Goal: Task Accomplishment & Management: Complete application form

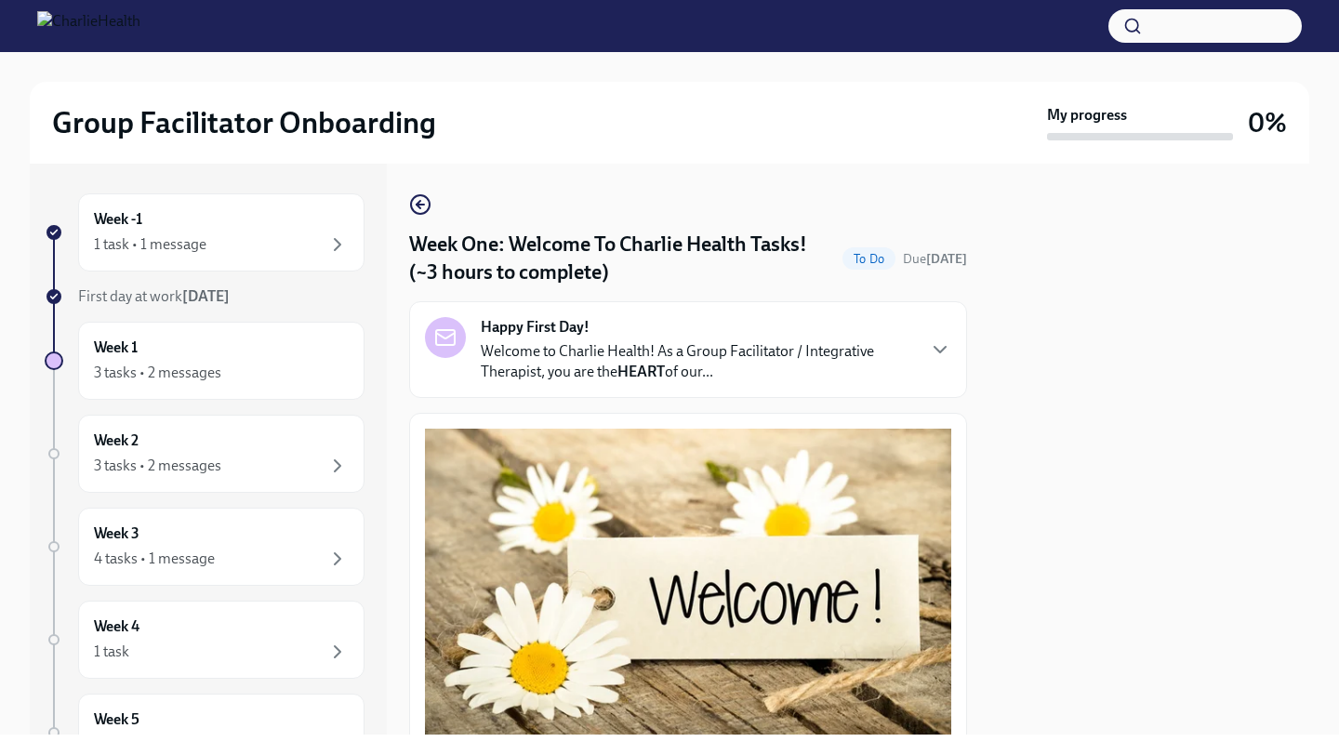
scroll to position [2274, 0]
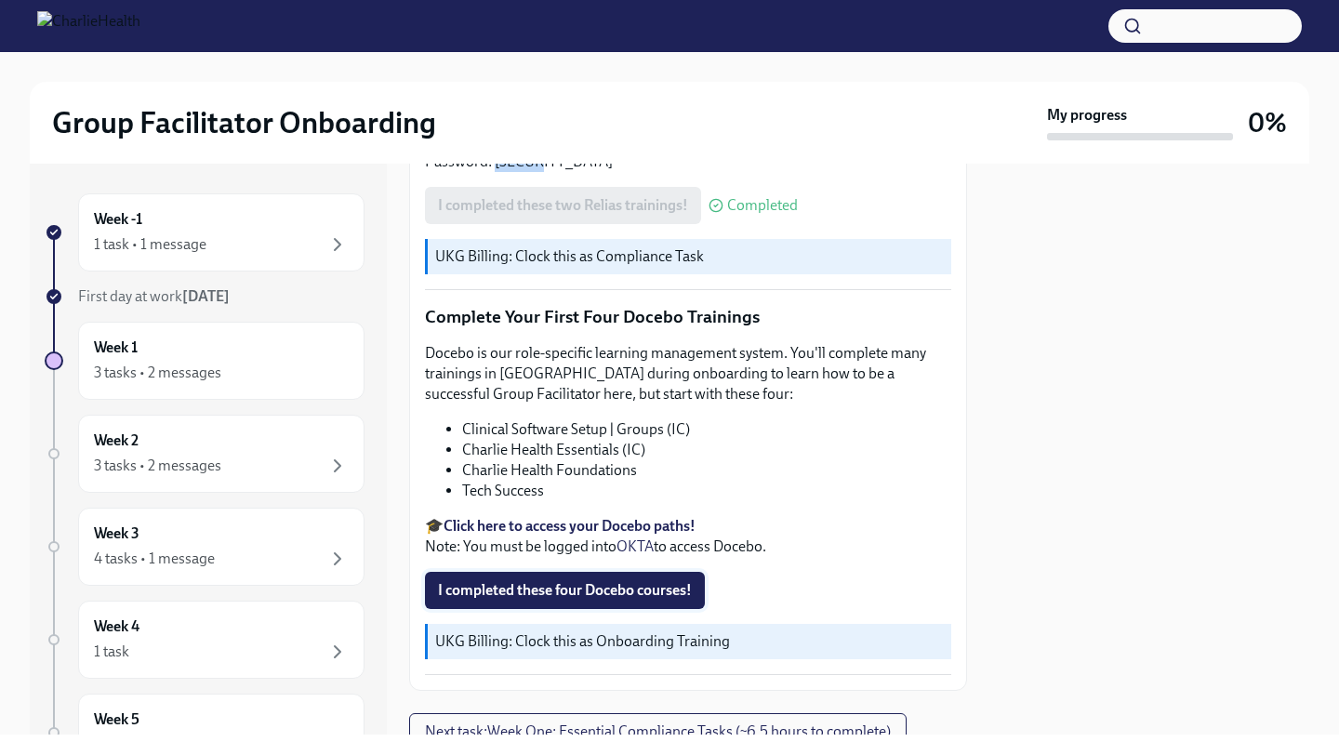
click at [501, 572] on button "I completed these four Docebo courses!" at bounding box center [565, 590] width 280 height 37
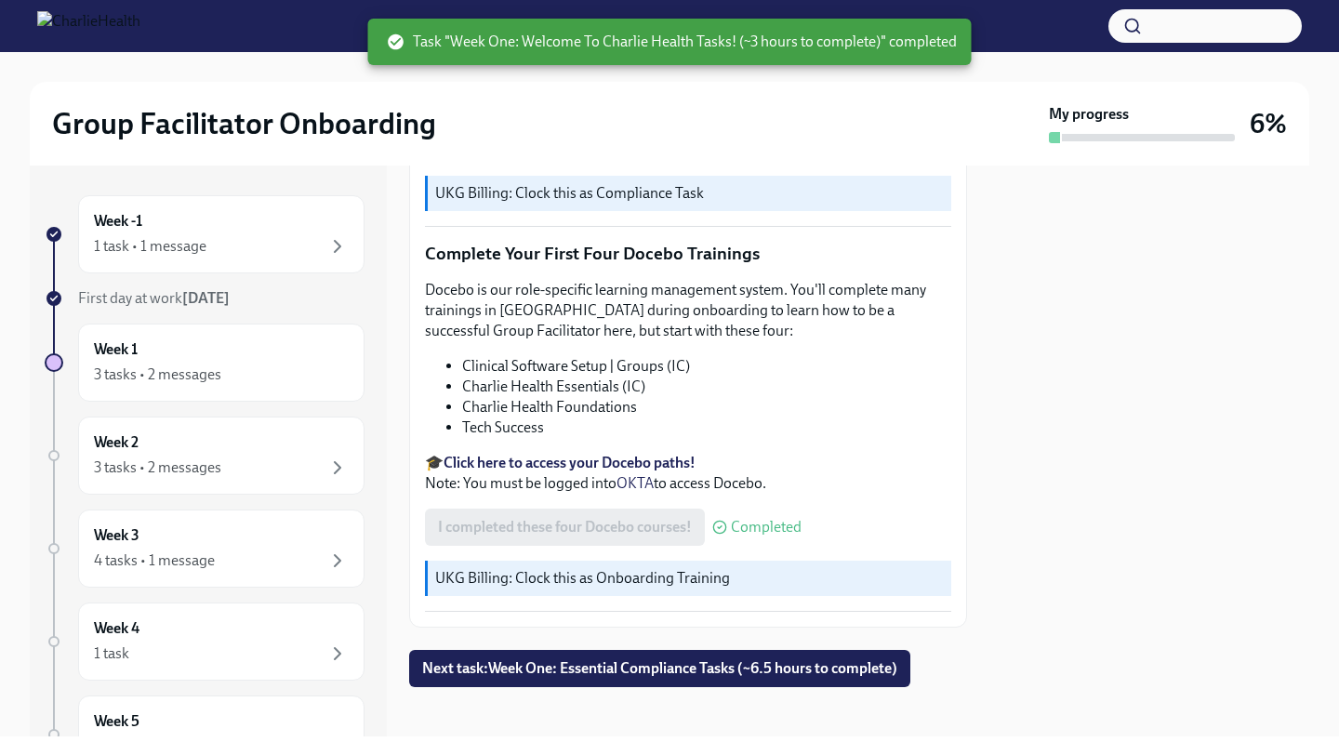
scroll to position [2341, 0]
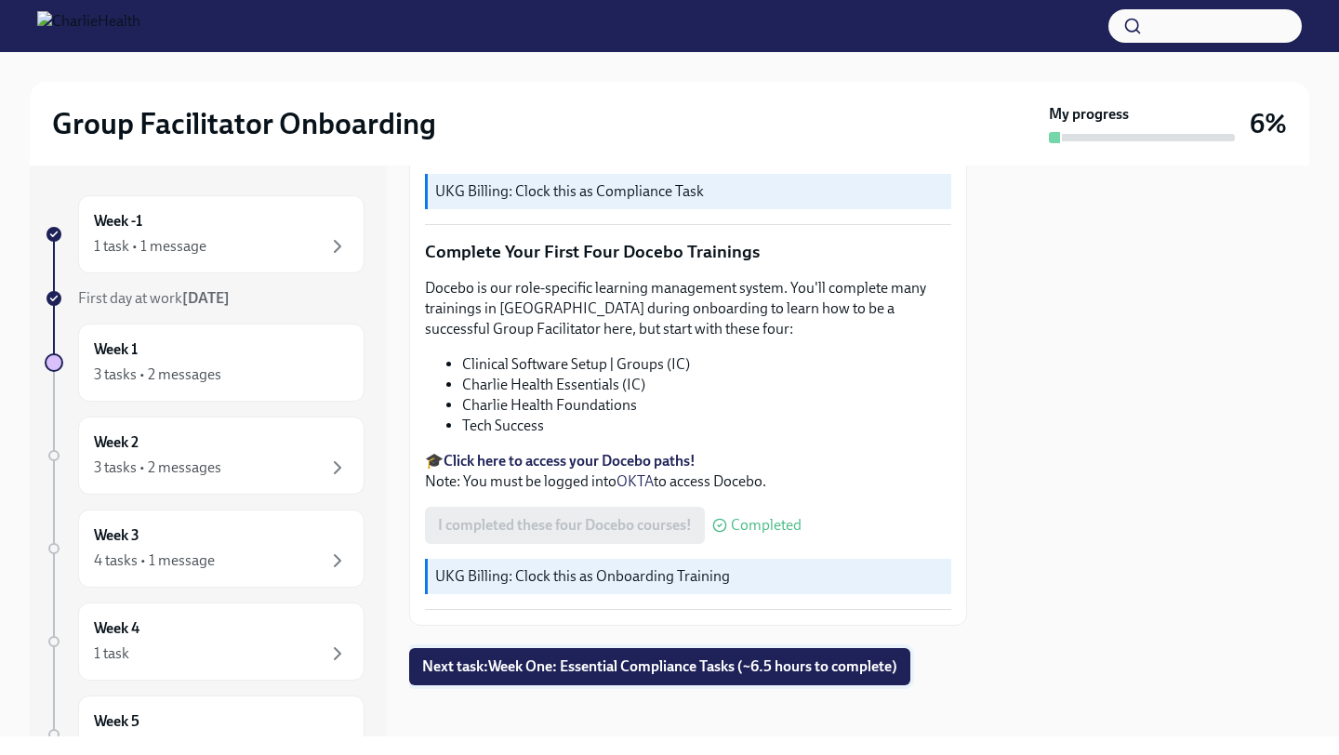
click at [888, 662] on span "Next task : Week One: Essential Compliance Tasks (~6.5 hours to complete)" at bounding box center [659, 666] width 475 height 19
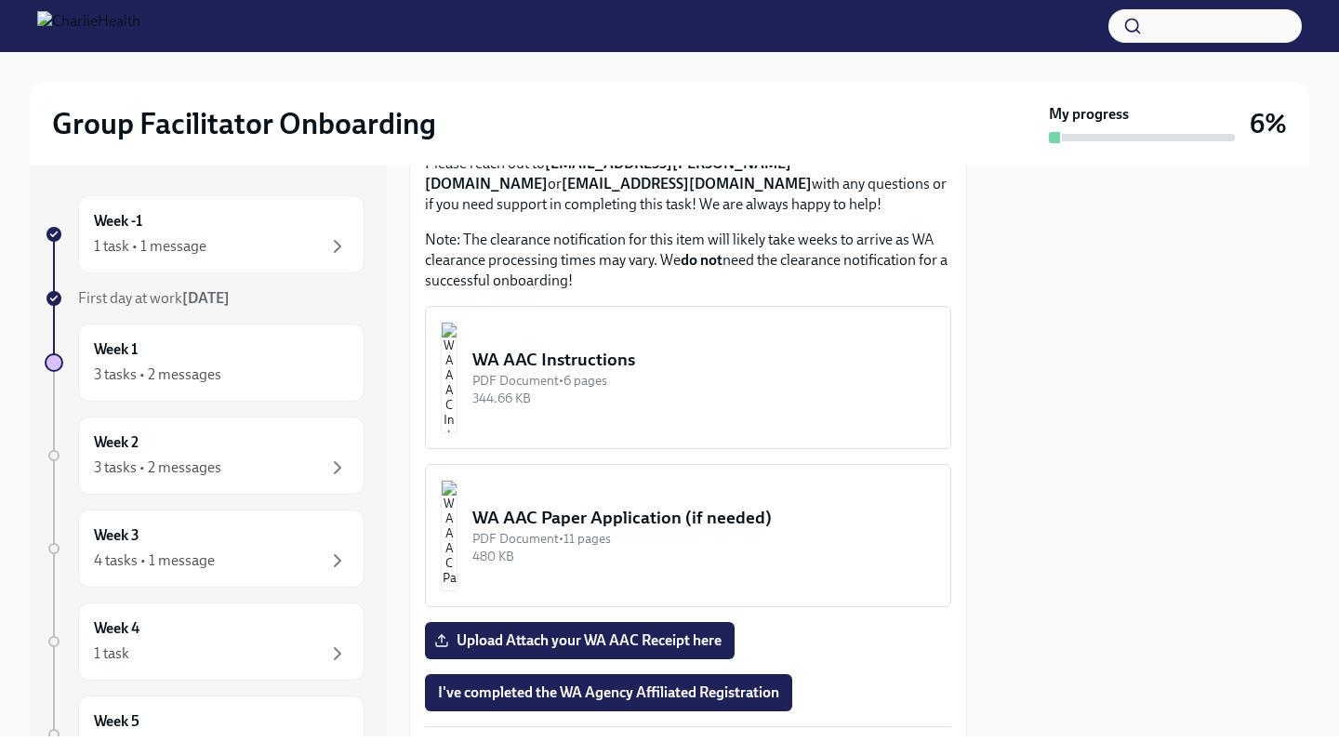
scroll to position [1567, 0]
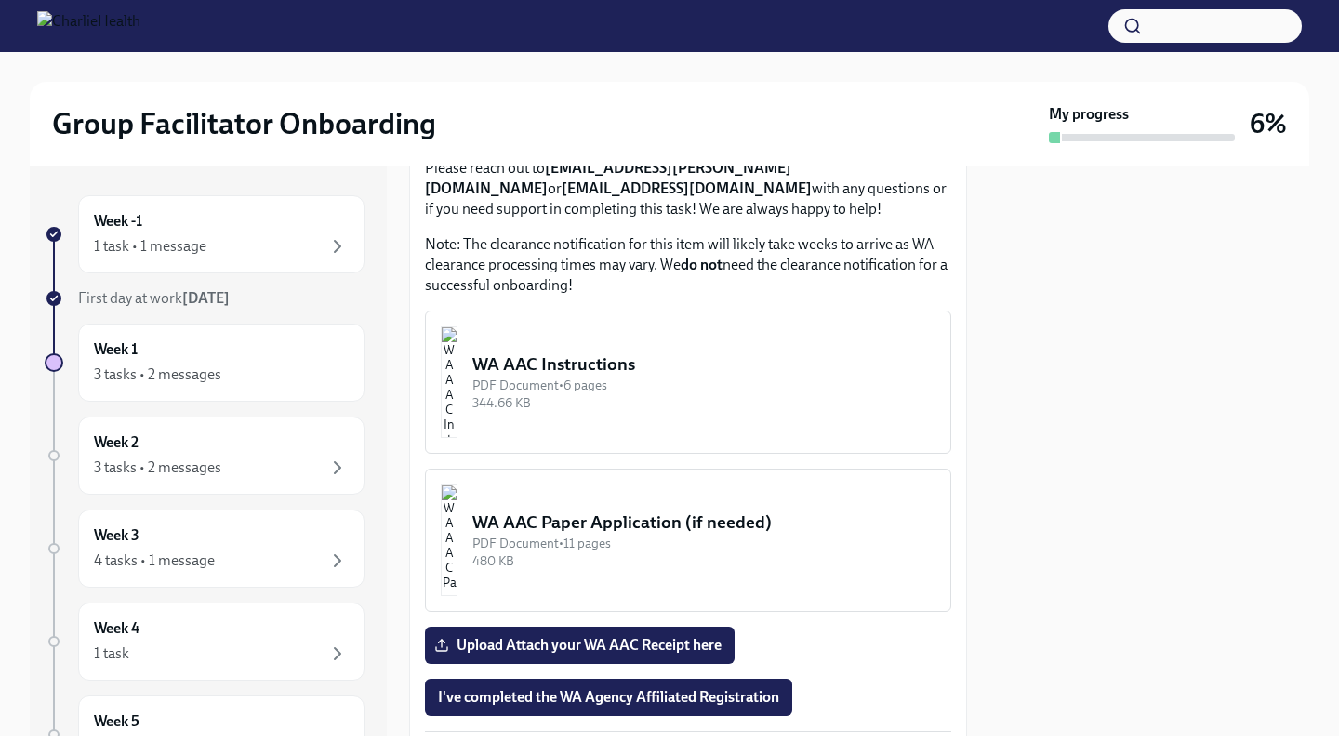
click at [869, 394] on div "PDF Document • 6 pages" at bounding box center [703, 386] width 463 height 18
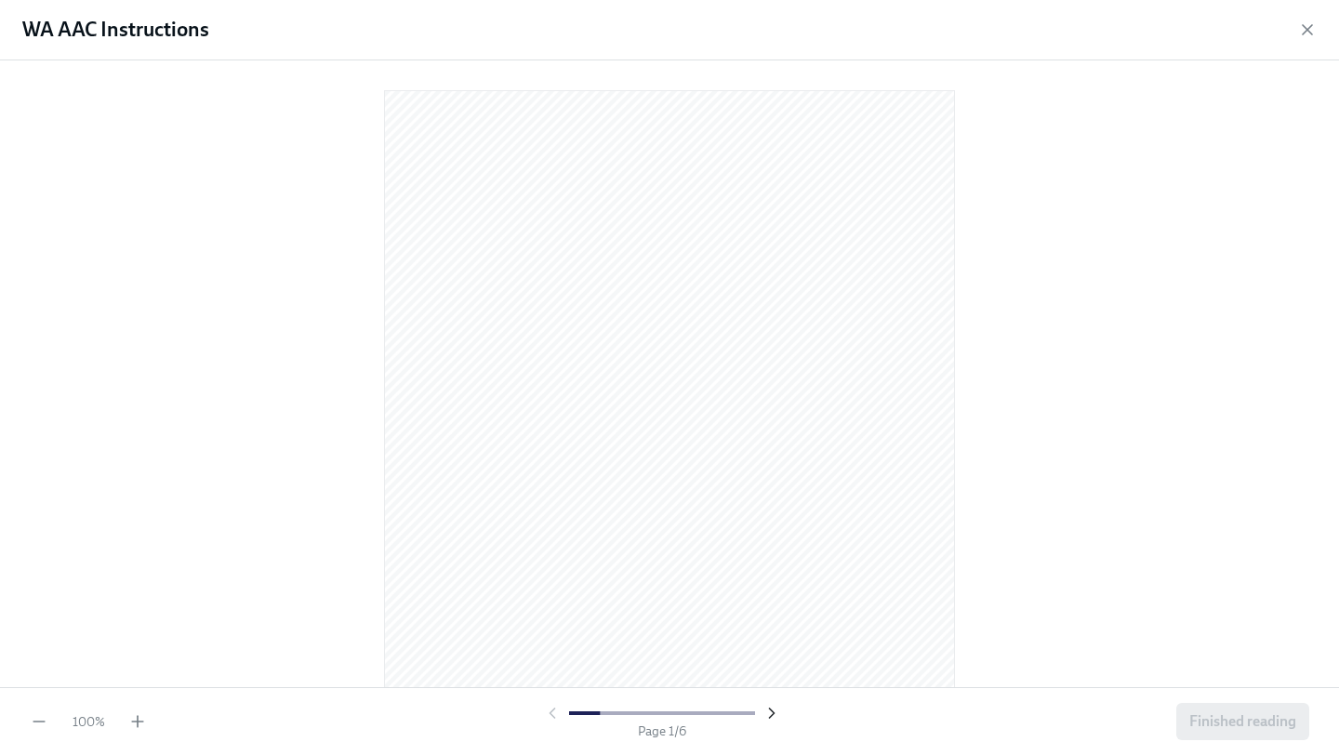
click at [767, 717] on icon "button" at bounding box center [771, 713] width 19 height 19
click at [767, 711] on icon "button" at bounding box center [771, 713] width 19 height 19
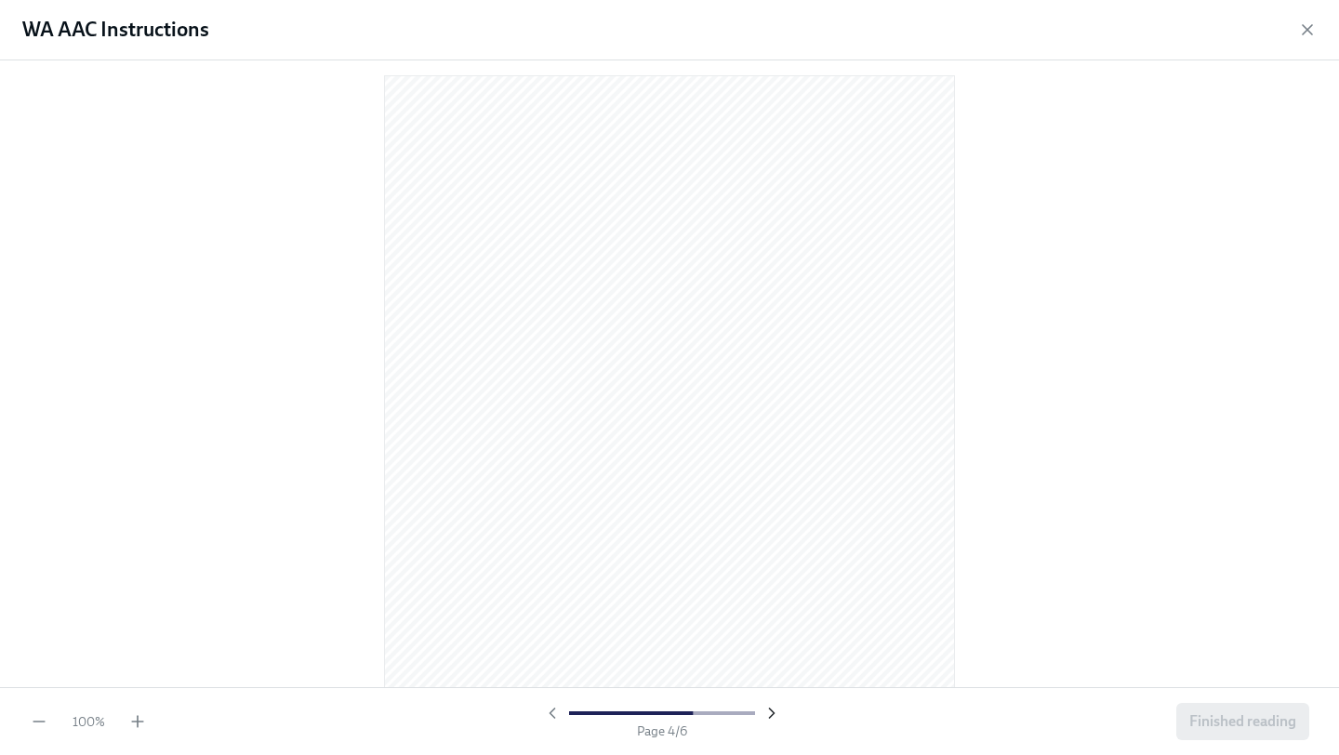
scroll to position [1521, 0]
click at [768, 711] on icon "button" at bounding box center [771, 713] width 19 height 19
click at [768, 711] on div at bounding box center [662, 713] width 238 height 19
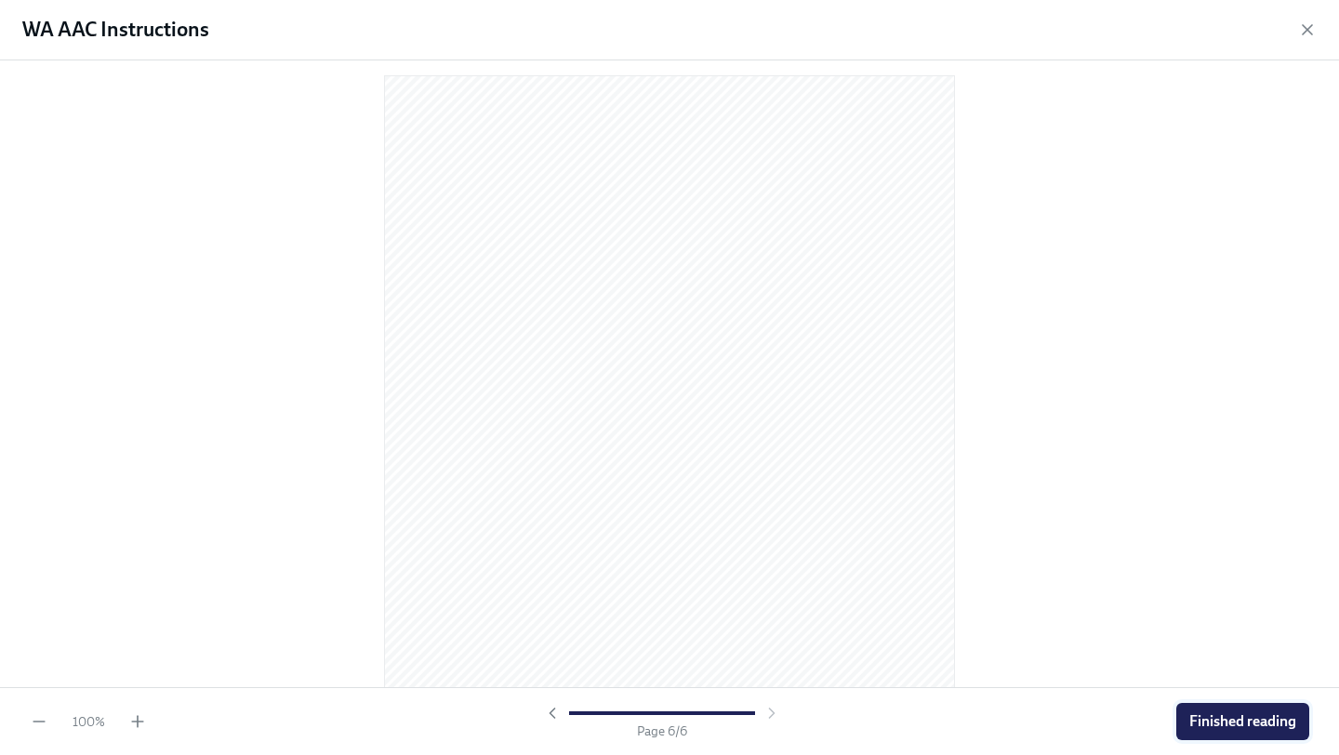
click at [1267, 735] on button "Finished reading" at bounding box center [1242, 721] width 133 height 37
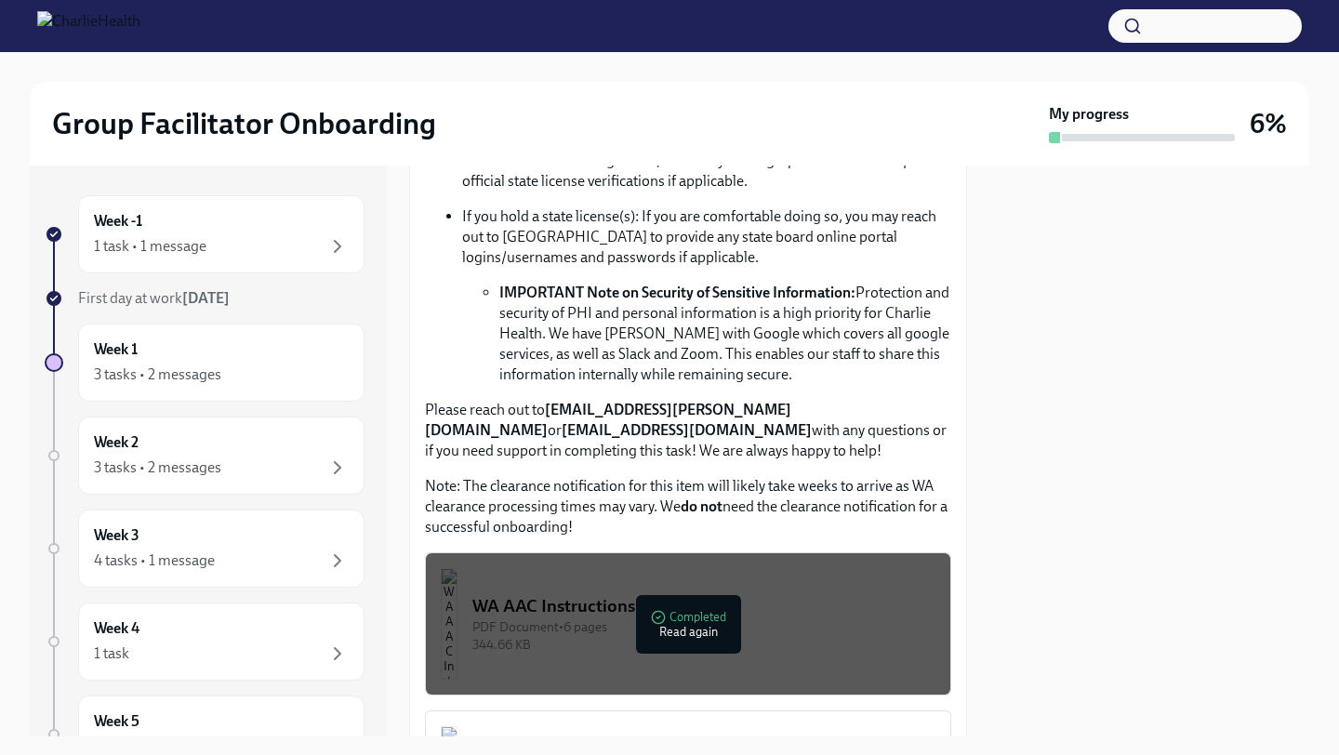
scroll to position [1373, 0]
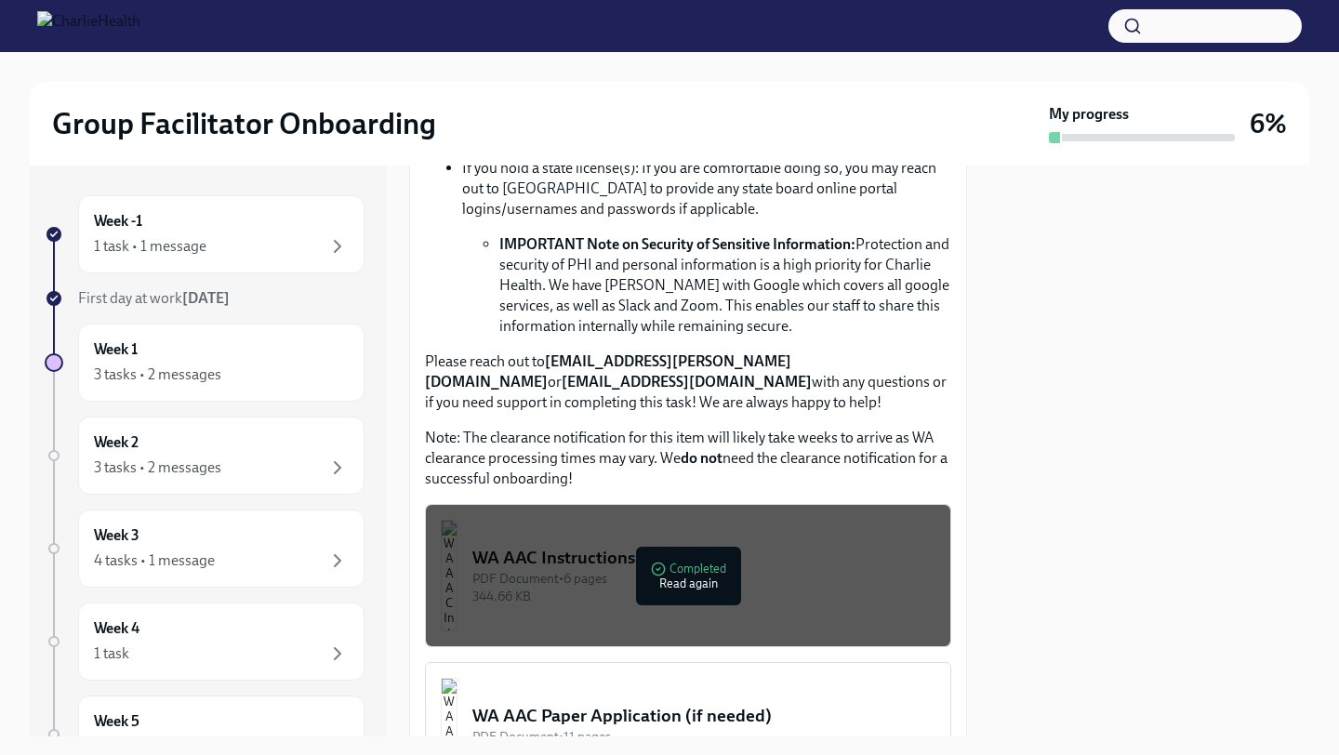
click at [803, 570] on div "WA AAC Instructions" at bounding box center [703, 558] width 463 height 24
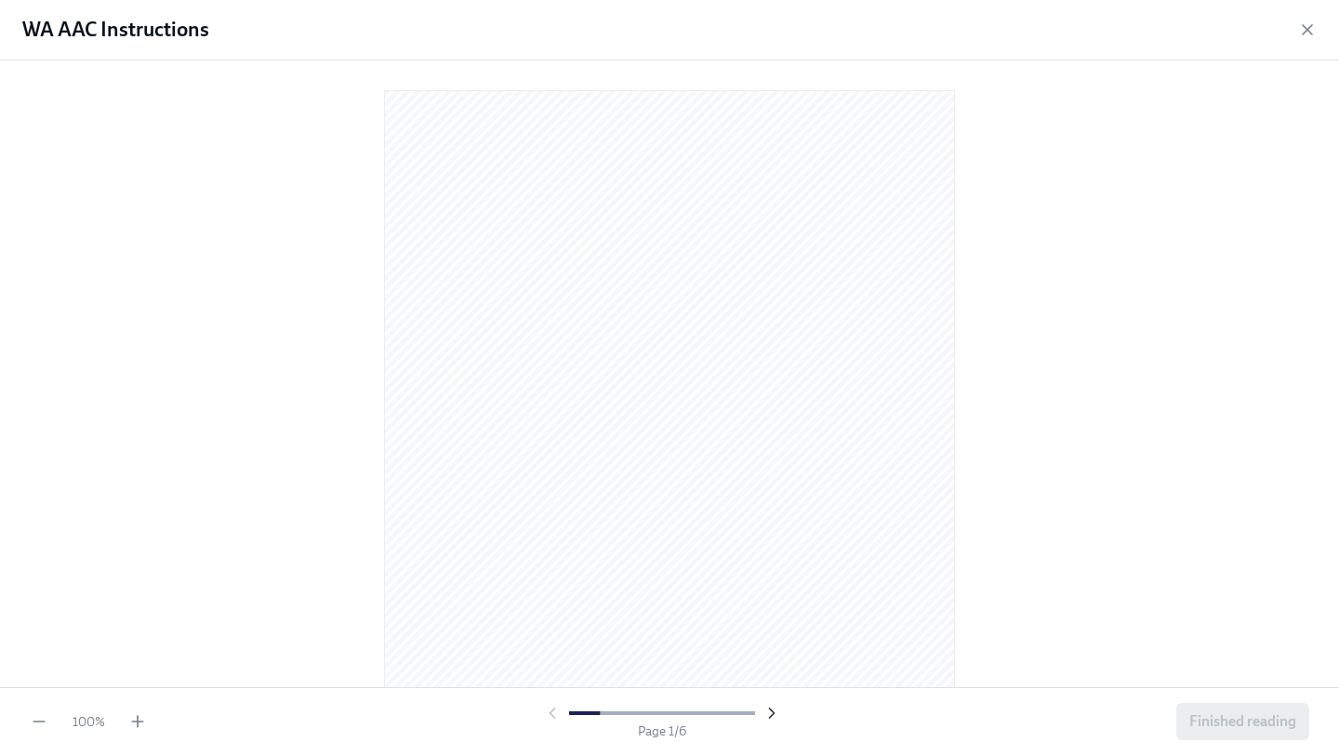
click at [764, 710] on icon "button" at bounding box center [771, 713] width 19 height 19
click at [764, 709] on icon "button" at bounding box center [771, 713] width 19 height 19
click at [1145, 545] on div at bounding box center [669, 373] width 1339 height 627
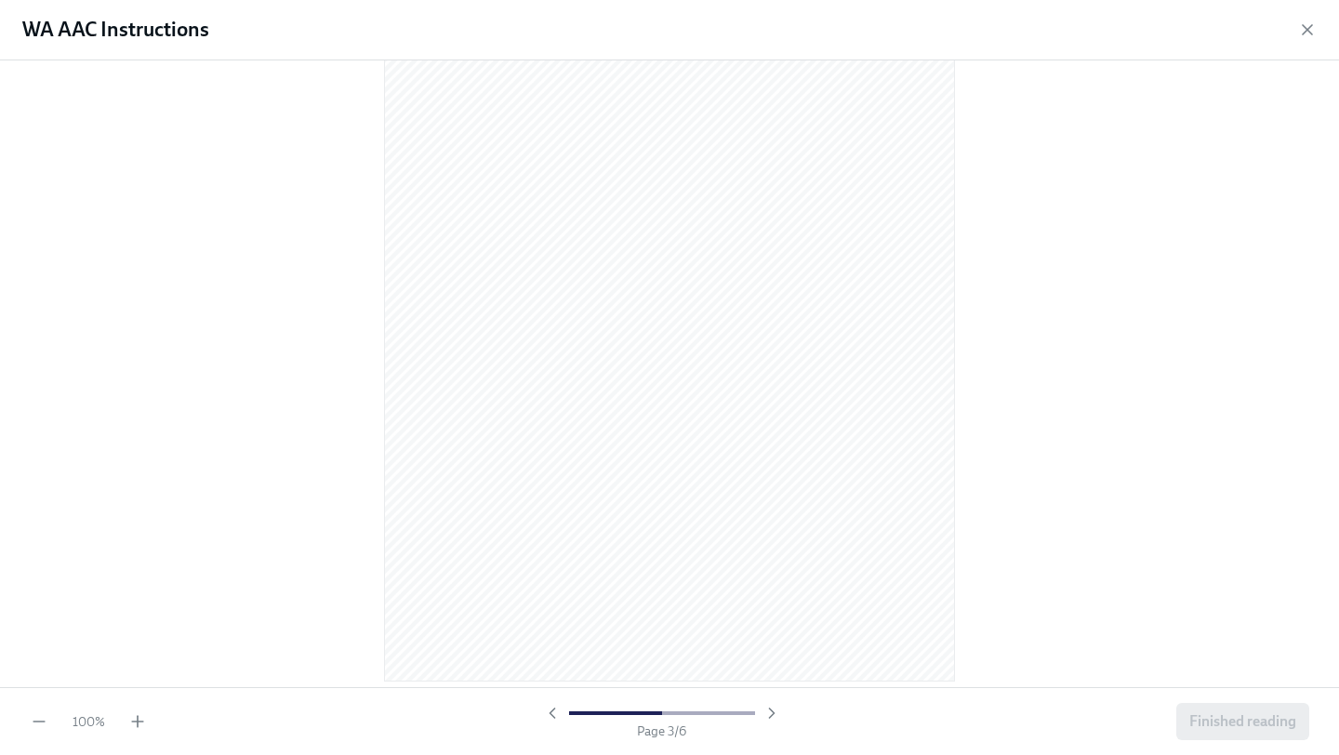
scroll to position [1661, 0]
click at [772, 718] on icon "button" at bounding box center [771, 713] width 19 height 19
click at [973, 242] on div at bounding box center [669, 373] width 1339 height 627
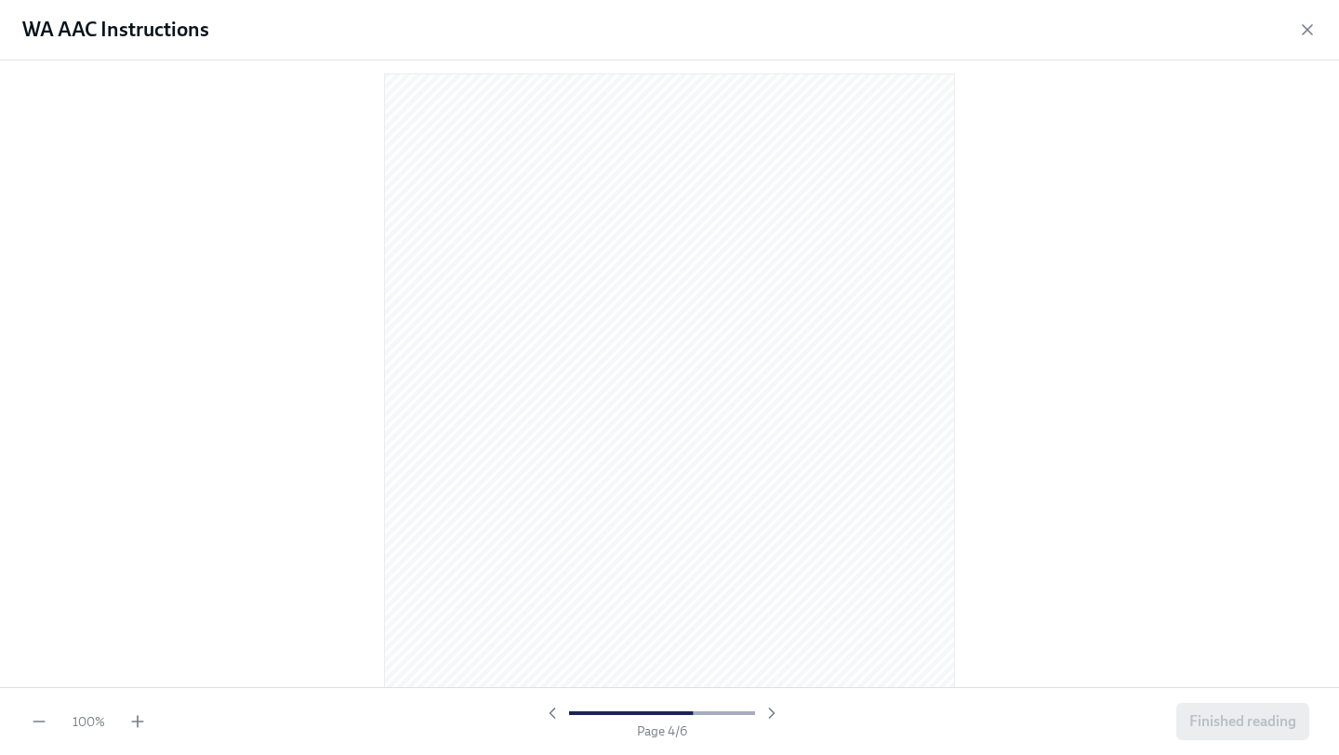
click at [1144, 470] on div at bounding box center [669, 373] width 1339 height 627
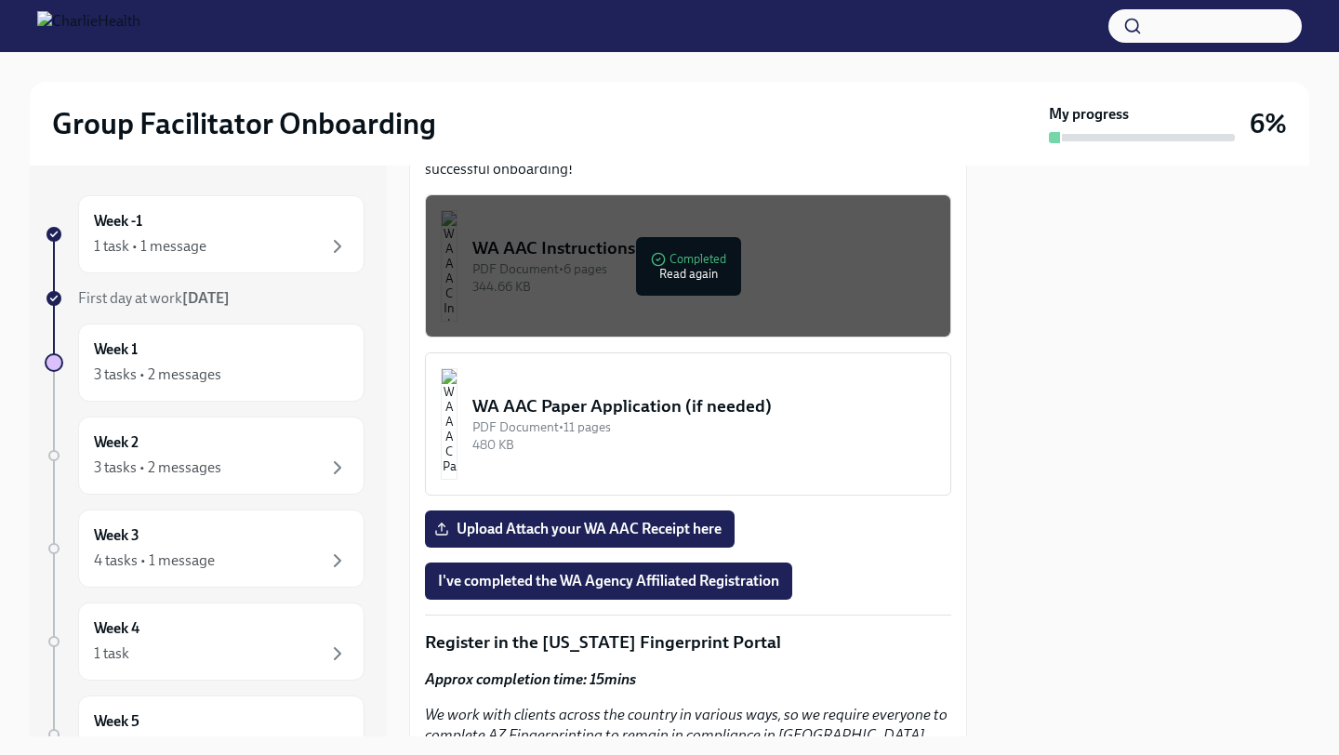
scroll to position [1688, 0]
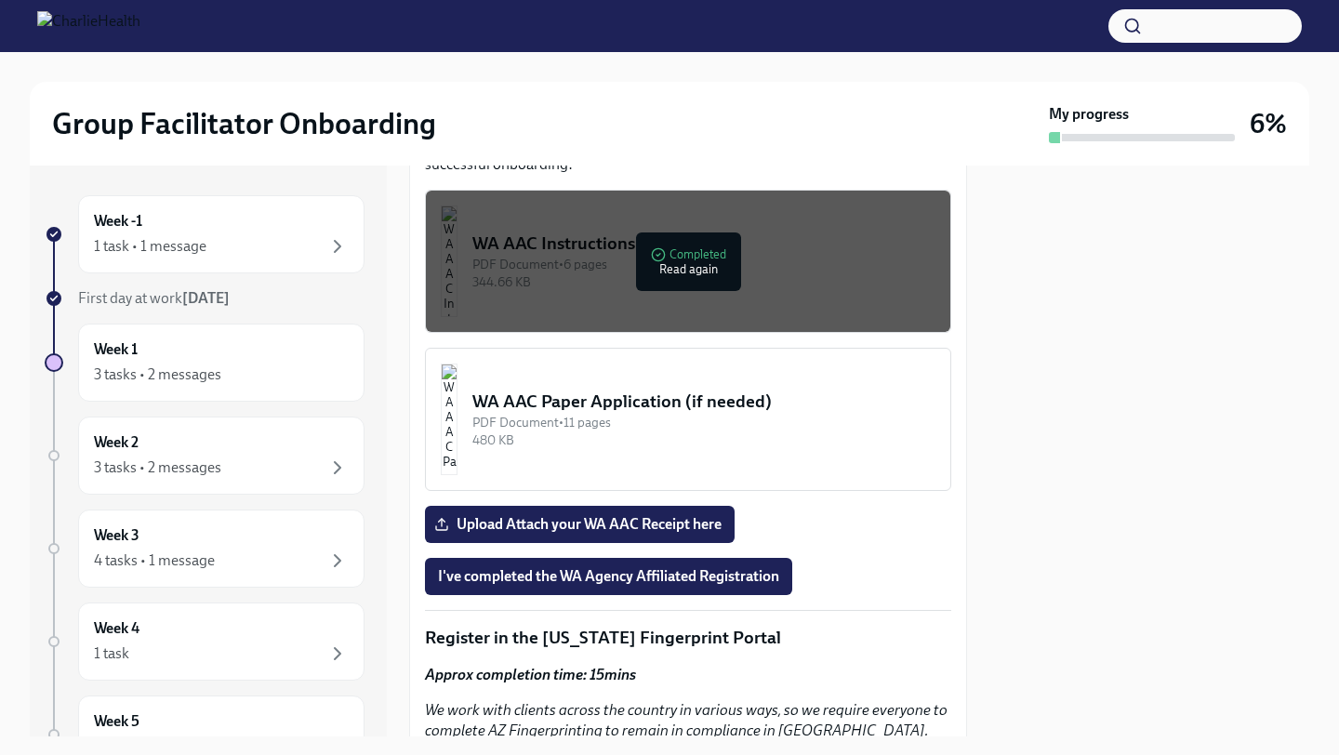
click at [630, 324] on button "WA AAC Instructions PDF Document • 6 pages 344.66 KB Completed Read again" at bounding box center [688, 261] width 526 height 143
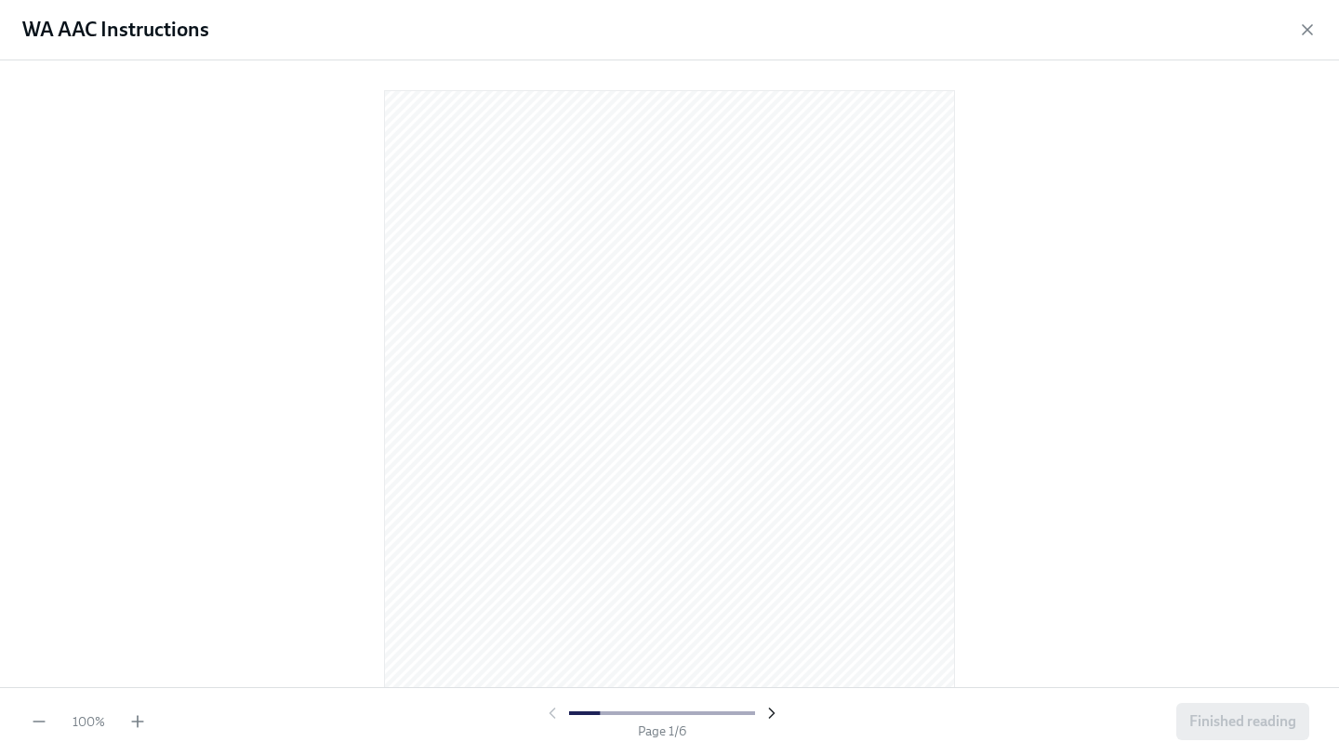
click at [774, 710] on icon "button" at bounding box center [771, 713] width 19 height 19
click at [1088, 490] on div at bounding box center [669, 373] width 1339 height 627
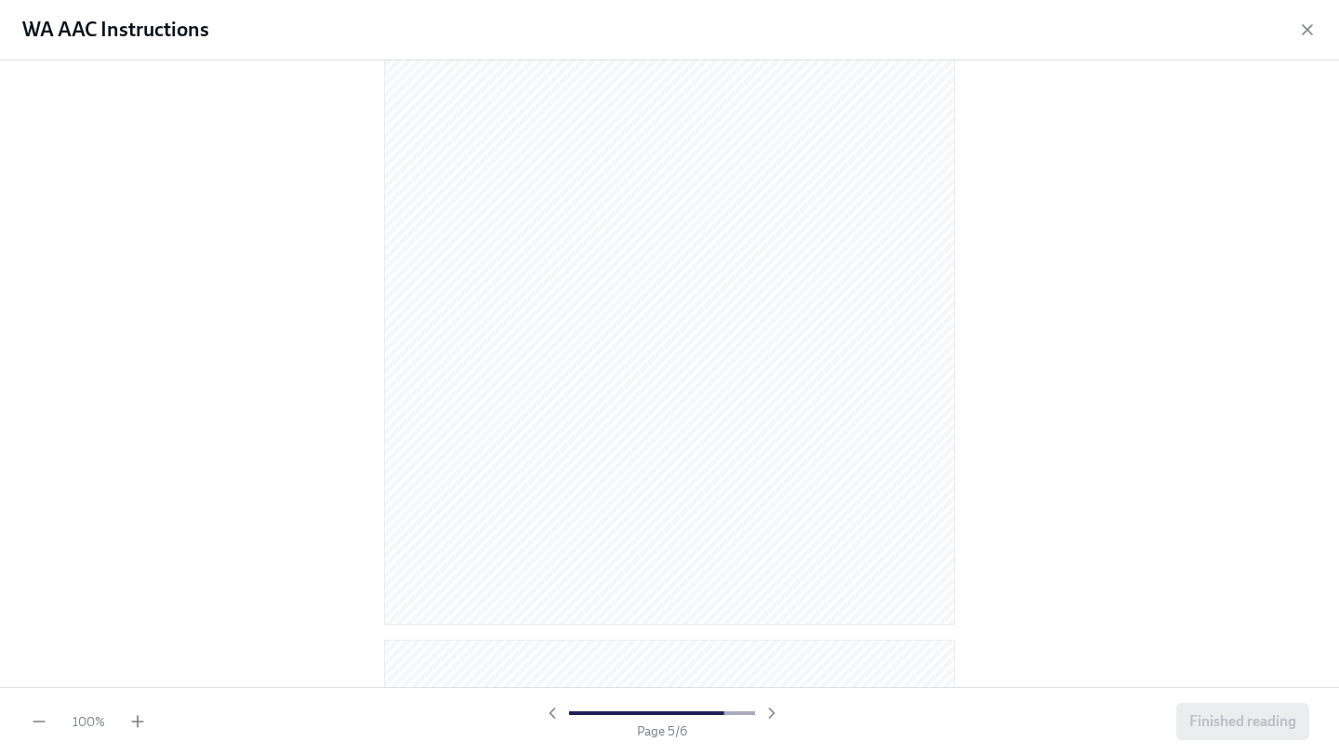
scroll to position [3179, 0]
click at [1070, 595] on div at bounding box center [669, 373] width 1339 height 627
click at [1145, 526] on div at bounding box center [669, 373] width 1339 height 627
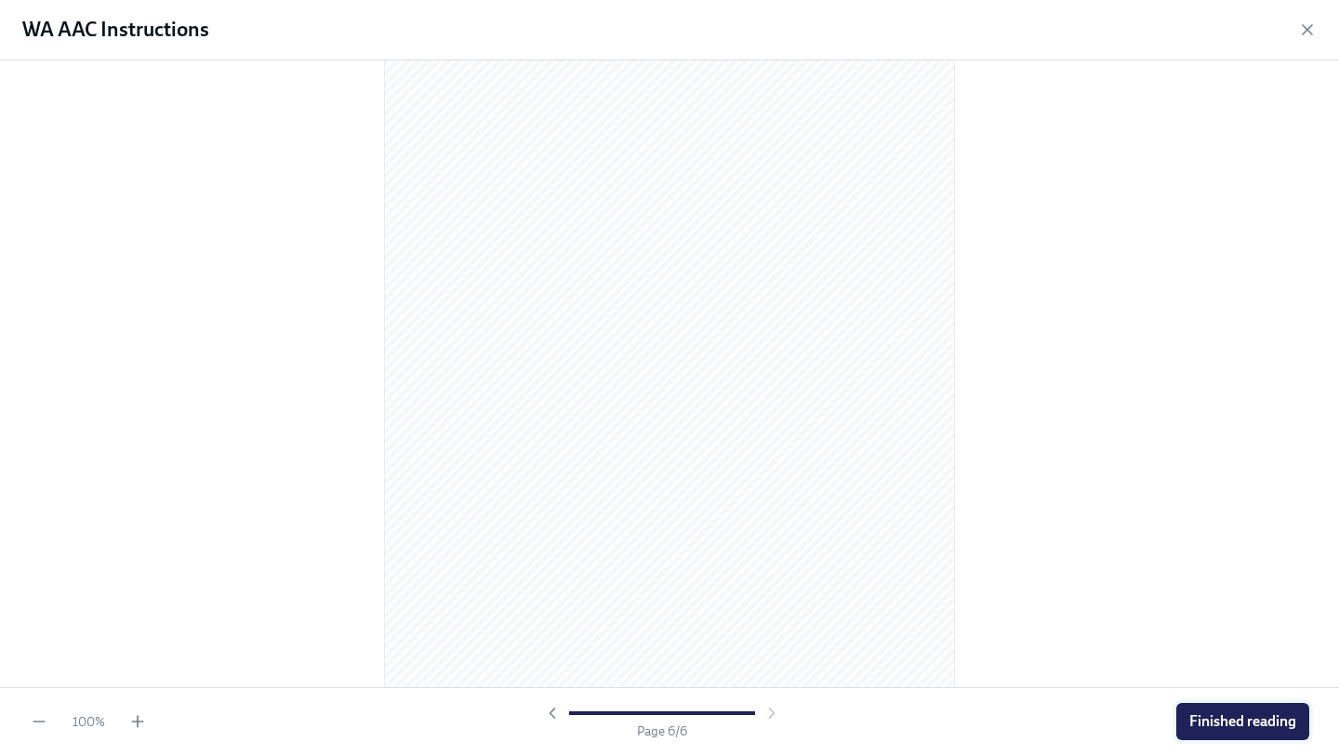
click at [1210, 720] on span "Finished reading" at bounding box center [1242, 721] width 107 height 19
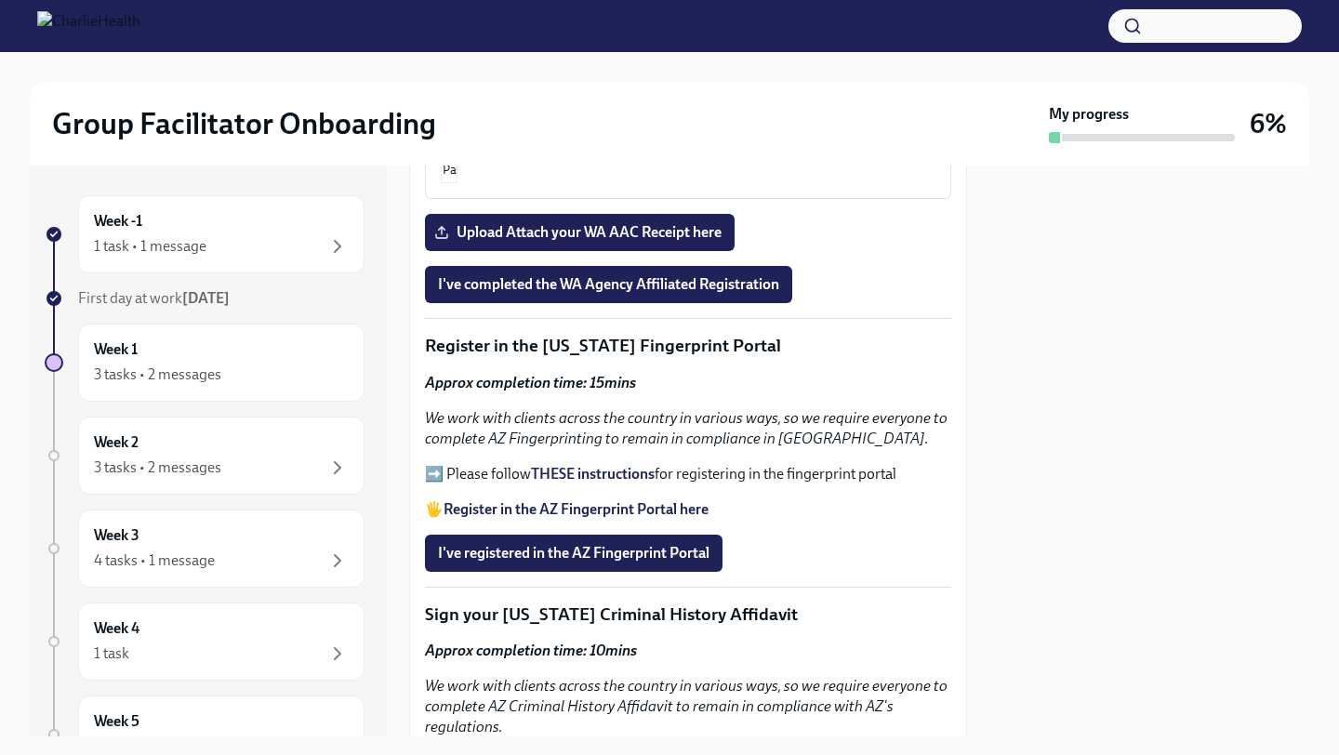
scroll to position [2024, 0]
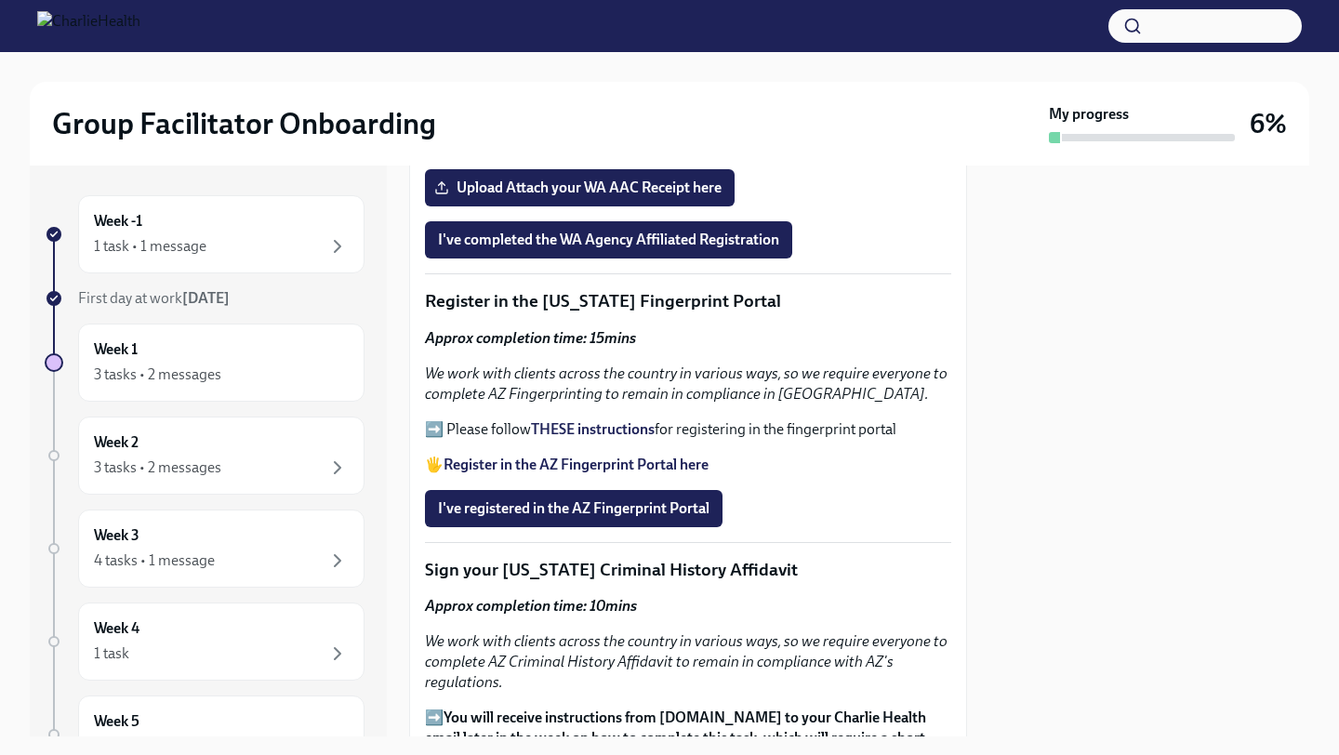
click at [611, 438] on strong "THESE instructions" at bounding box center [593, 429] width 124 height 18
click at [681, 473] on strong "Register in the AZ Fingerprint Portal here" at bounding box center [575, 465] width 265 height 18
click at [561, 511] on button "I've registered in the AZ Fingerprint Portal" at bounding box center [574, 508] width 298 height 37
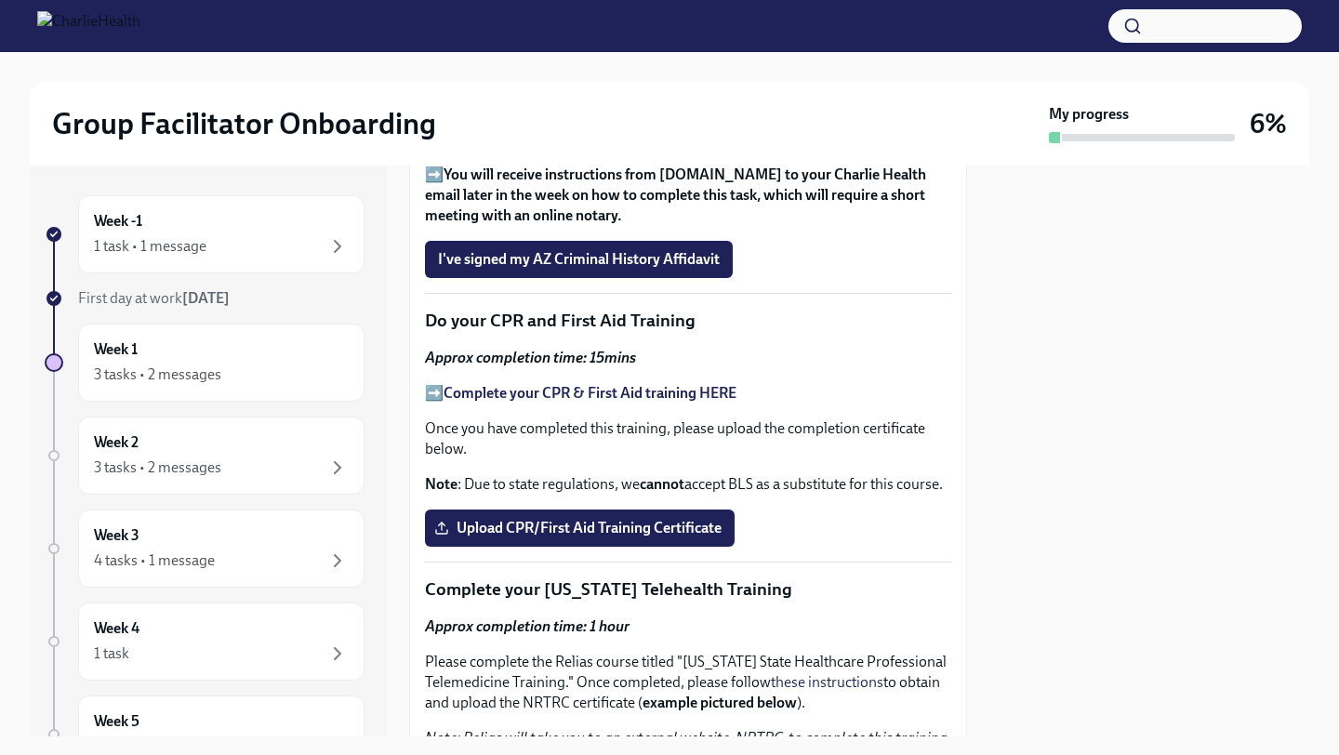
scroll to position [2571, 0]
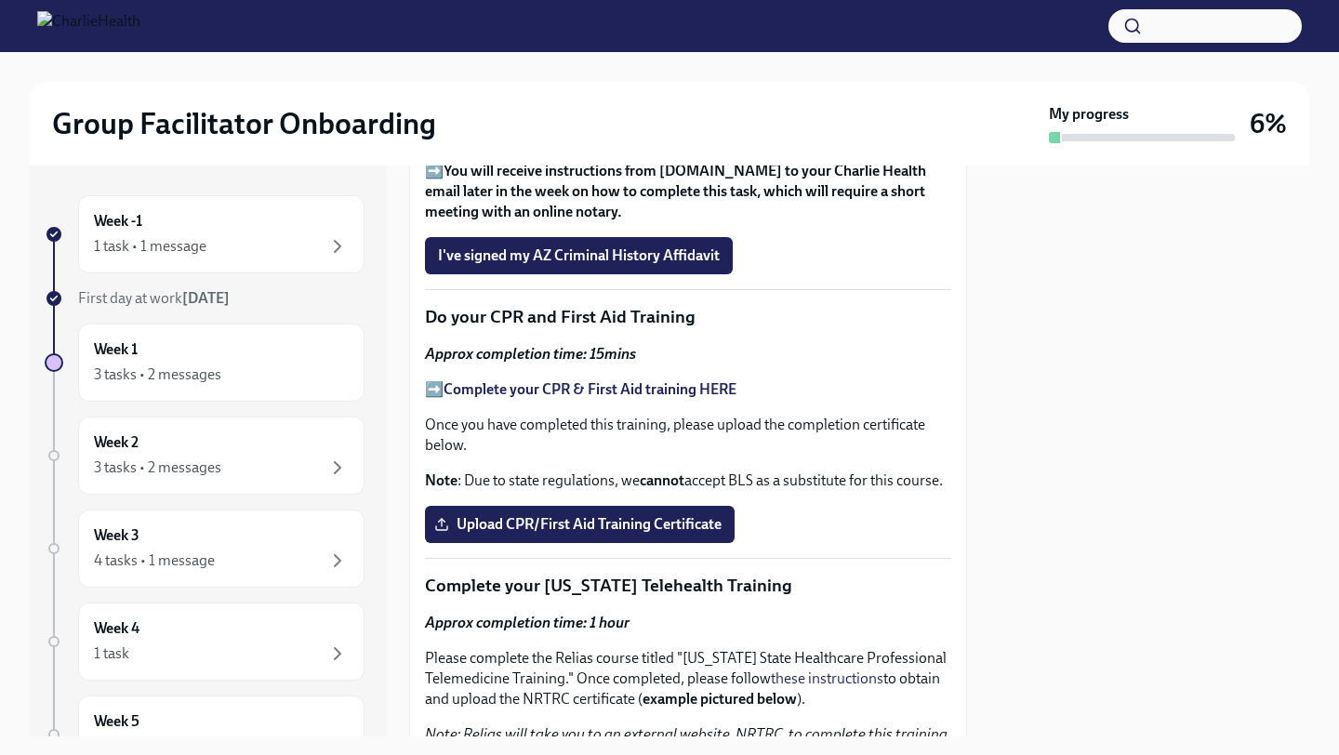
click at [651, 398] on strong "Complete your CPR & First Aid training HERE" at bounding box center [589, 389] width 293 height 18
click at [546, 534] on span "Upload CPR/First Aid Training Certificate" at bounding box center [580, 524] width 284 height 19
click at [0, 0] on input "Upload CPR/First Aid Training Certificate" at bounding box center [0, 0] width 0 height 0
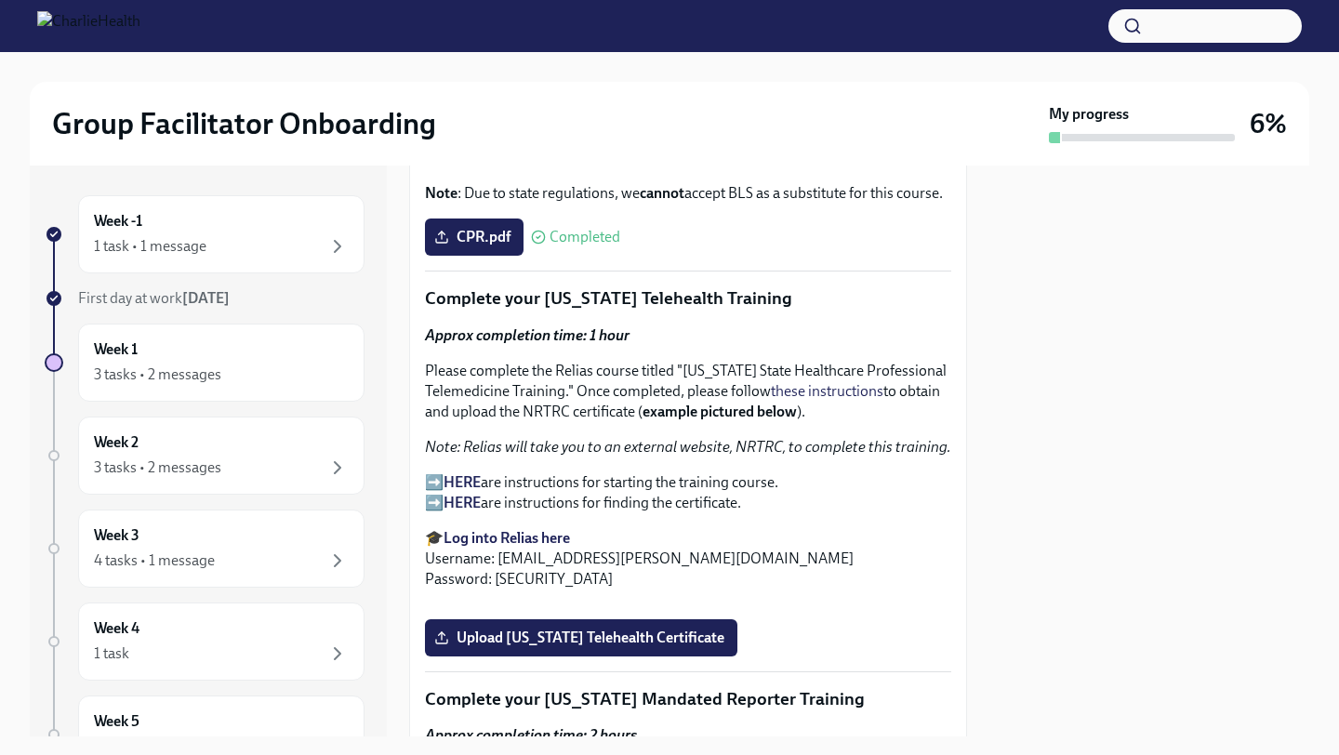
scroll to position [2854, 0]
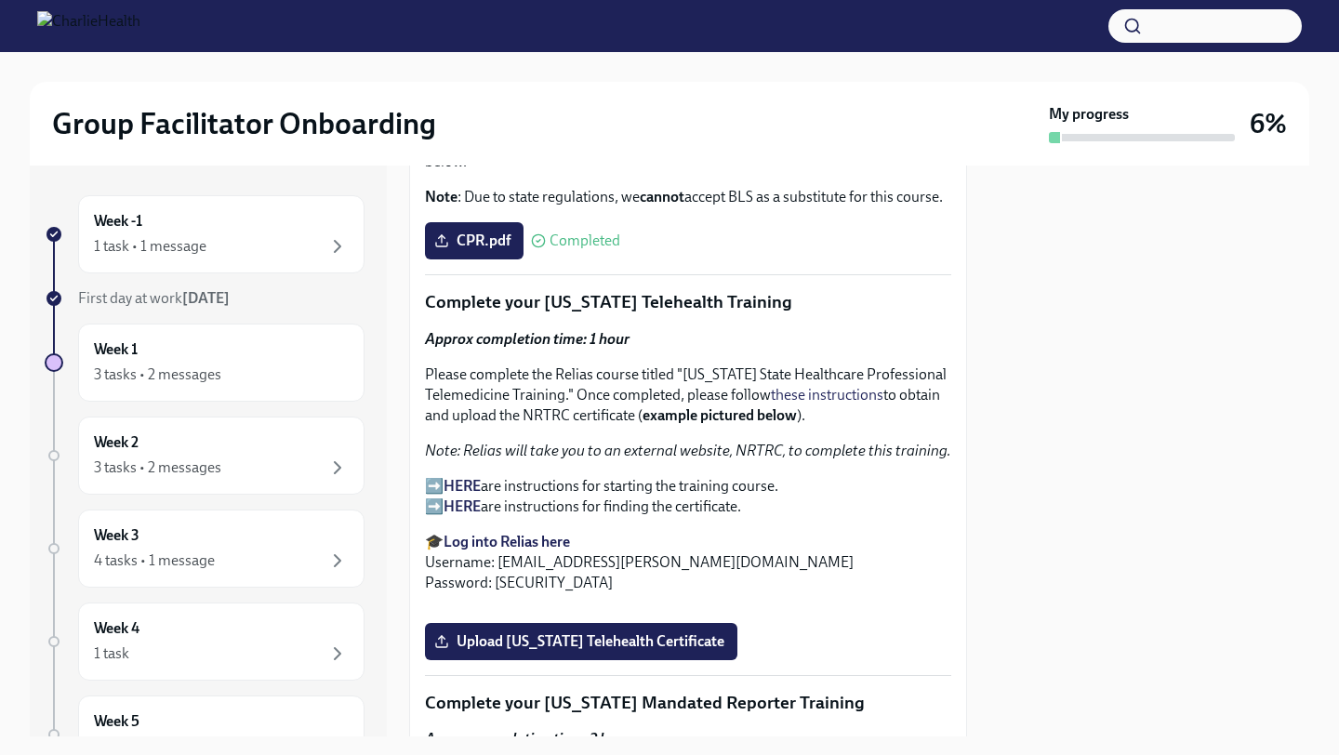
click at [459, 495] on strong "HERE" at bounding box center [461, 486] width 37 height 18
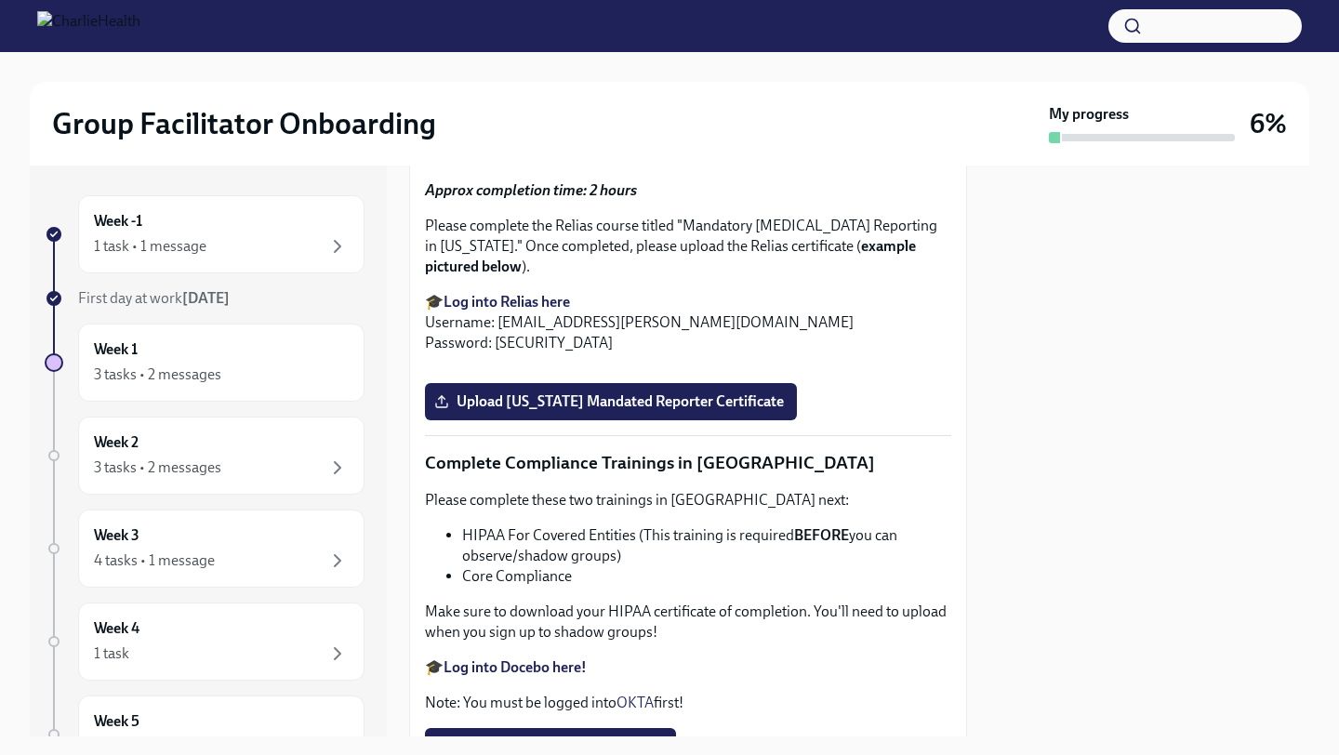
scroll to position [3410, 0]
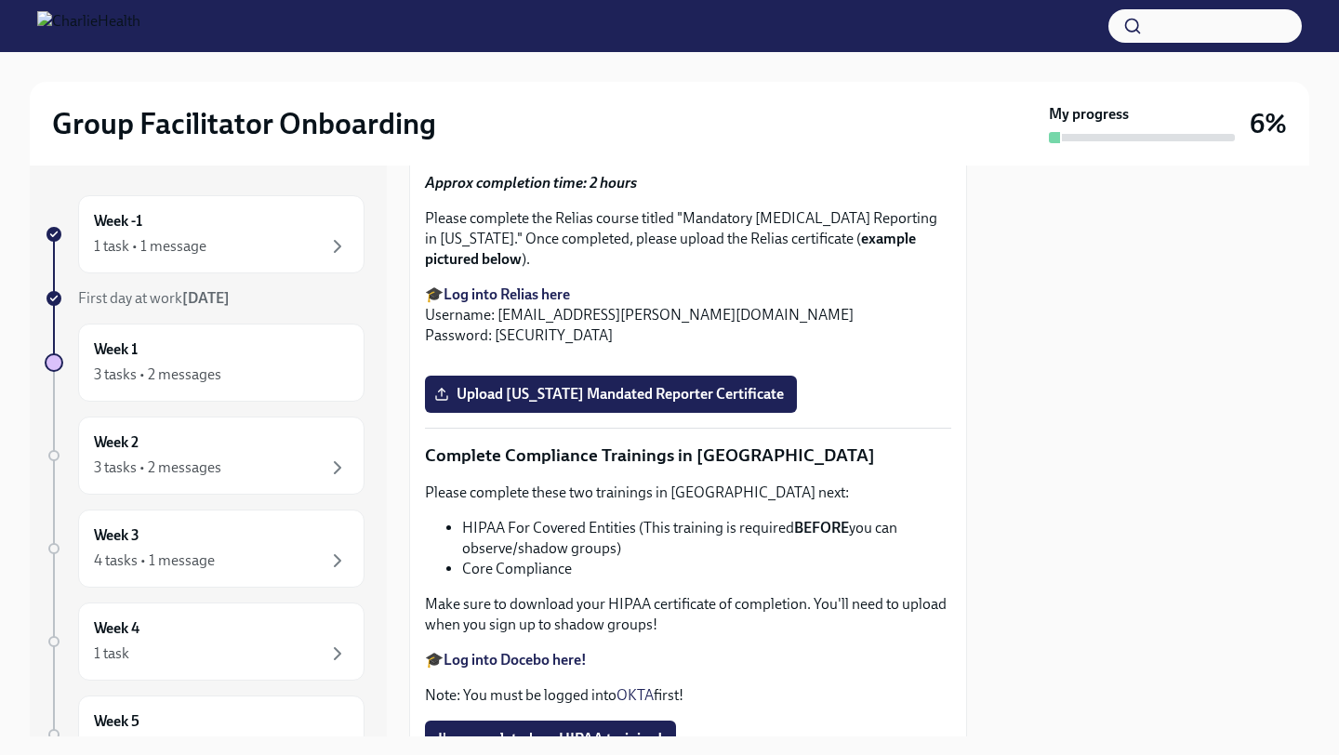
click at [652, 95] on span "Upload [US_STATE] Telehealth Certificate" at bounding box center [581, 85] width 286 height 19
click at [0, 0] on input "Upload [US_STATE] Telehealth Certificate" at bounding box center [0, 0] width 0 height 0
click at [519, 95] on span "Upload [US_STATE] Telehealth Certificate" at bounding box center [581, 85] width 286 height 19
click at [0, 0] on input "Upload [US_STATE] Telehealth Certificate" at bounding box center [0, 0] width 0 height 0
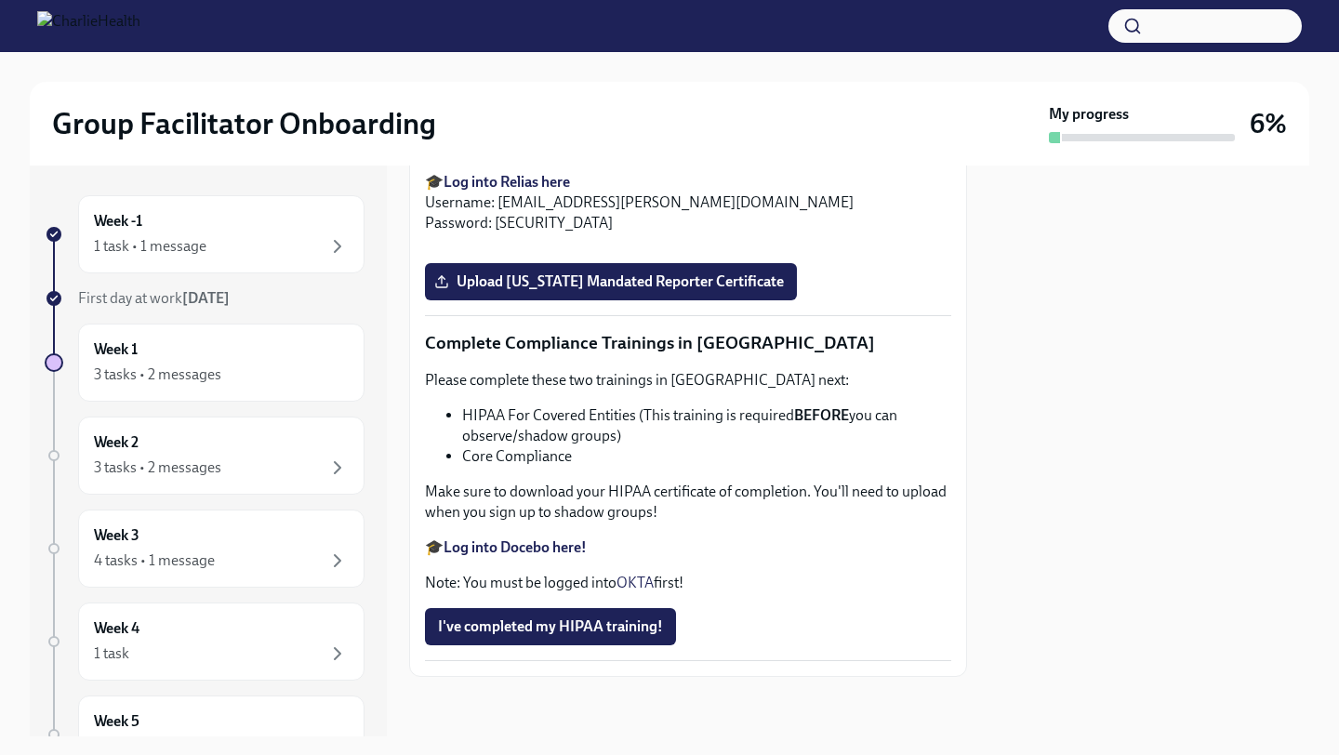
scroll to position [4123, 0]
click at [735, 248] on button "Zoom image" at bounding box center [688, 248] width 526 height 0
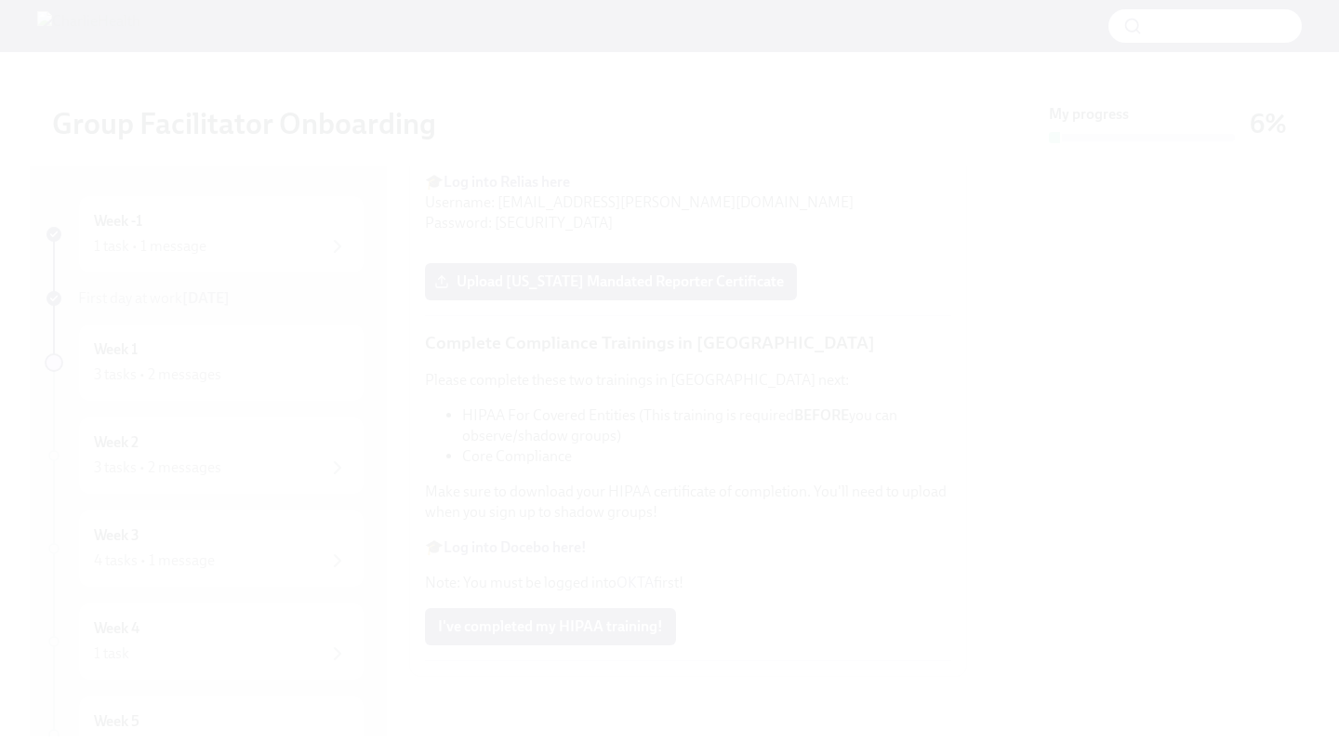
click at [1248, 465] on button "Unzoom image" at bounding box center [669, 377] width 1339 height 755
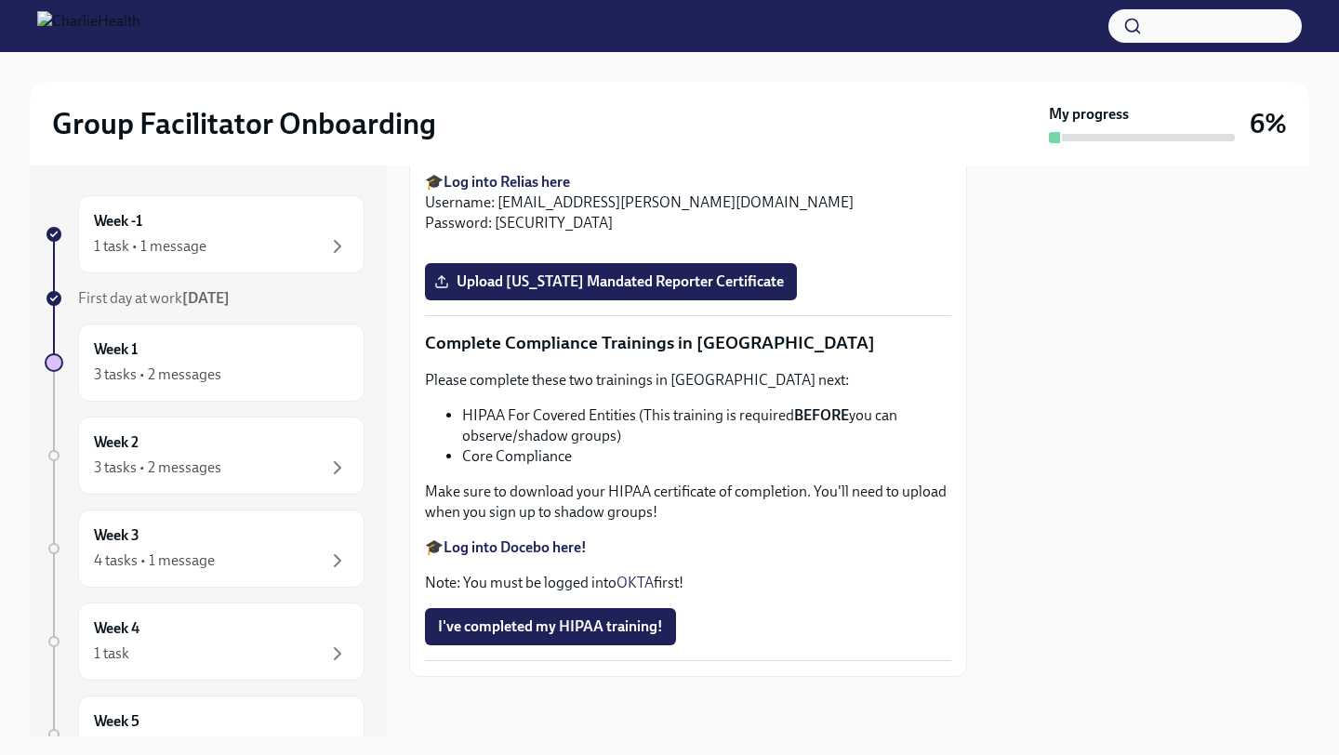
scroll to position [4110, 0]
click at [744, 300] on label "Upload [US_STATE] Mandated Reporter Certificate" at bounding box center [611, 281] width 372 height 37
click at [0, 0] on input "Upload [US_STATE] Mandated Reporter Certificate" at bounding box center [0, 0] width 0 height 0
click at [497, 191] on strong "Log into Relias here" at bounding box center [506, 182] width 126 height 18
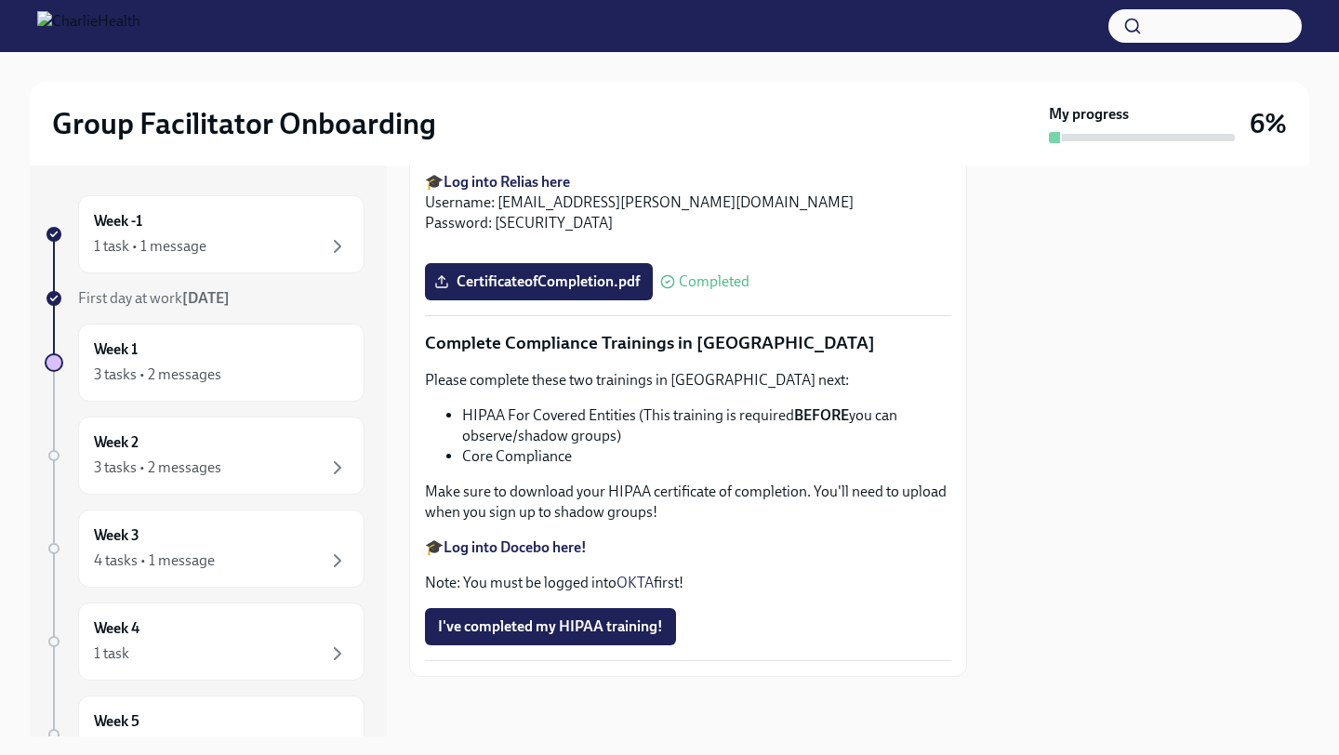
scroll to position [4371, 0]
click at [546, 545] on strong "Log into Docebo here!" at bounding box center [514, 547] width 143 height 18
click at [508, 632] on span "I've completed my HIPAA training!" at bounding box center [550, 626] width 225 height 19
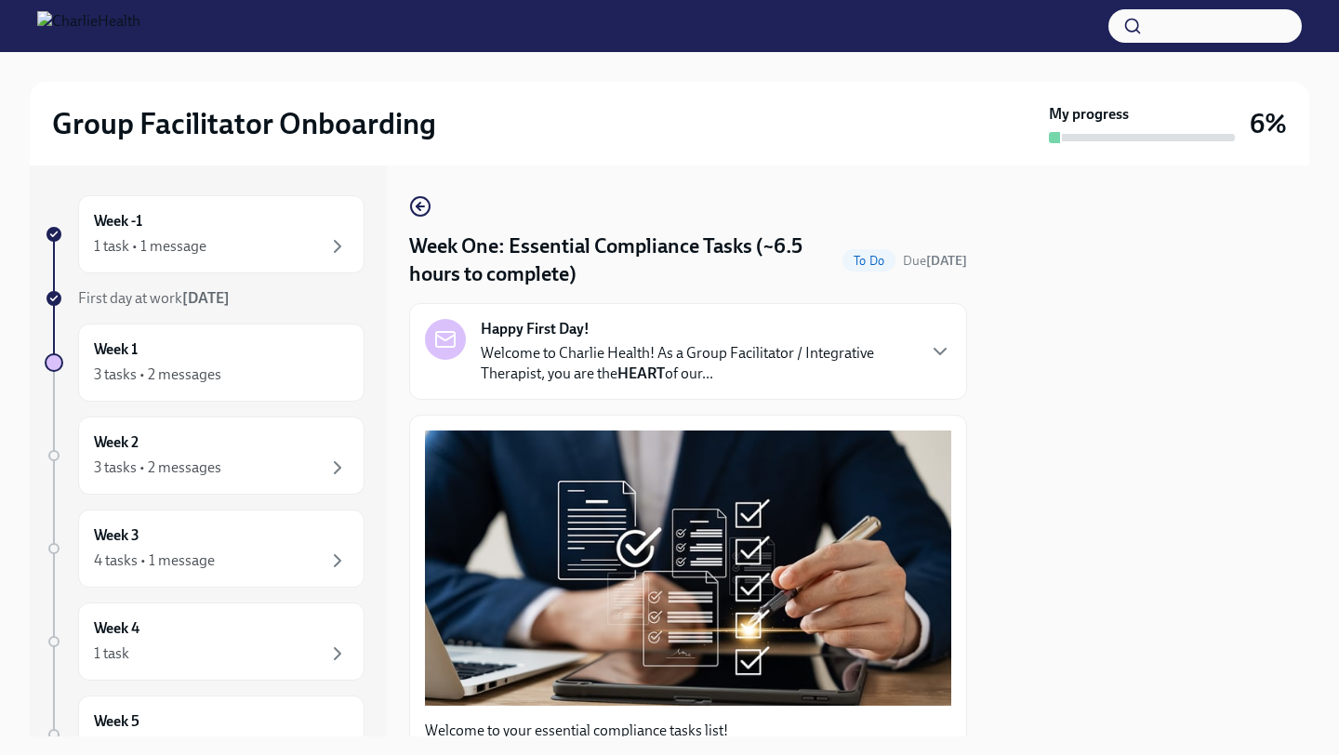
scroll to position [1, 0]
click at [231, 472] on div "3 tasks • 2 messages" at bounding box center [221, 468] width 255 height 22
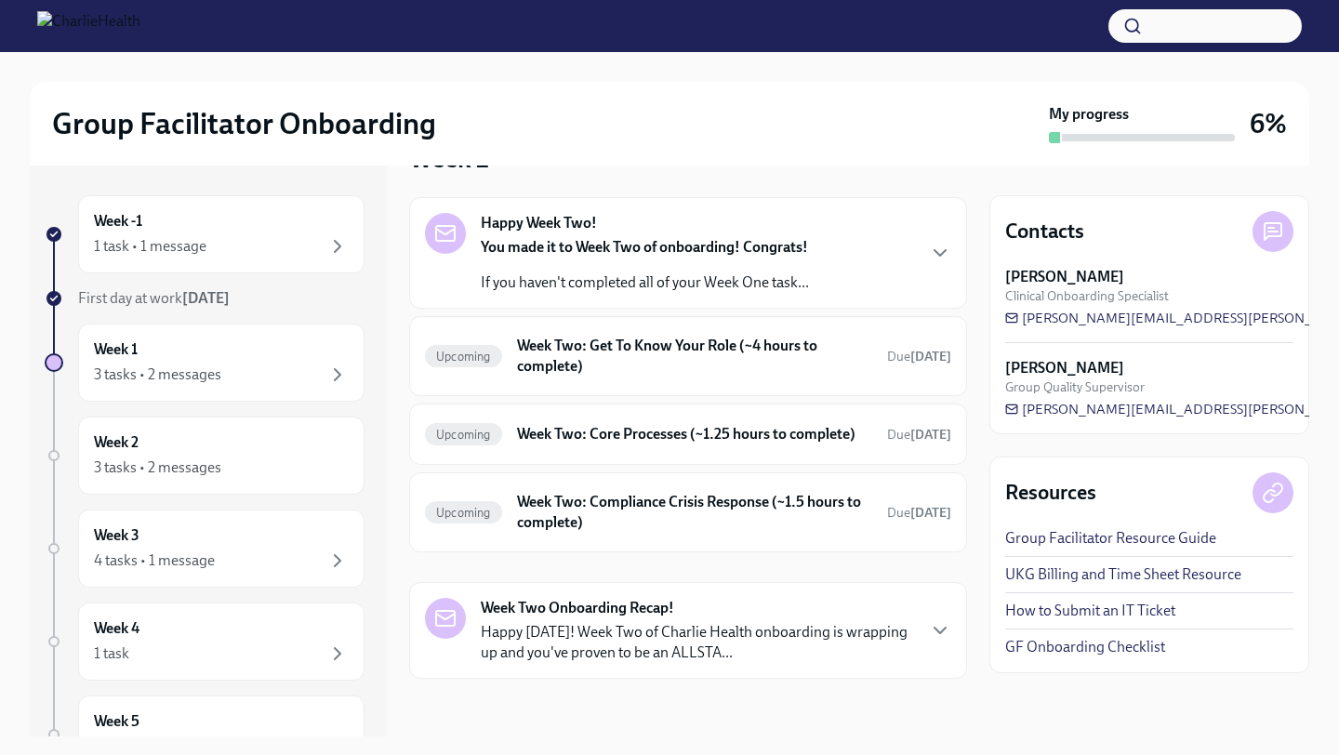
scroll to position [74, 0]
click at [278, 370] on div "3 tasks • 2 messages" at bounding box center [221, 375] width 255 height 22
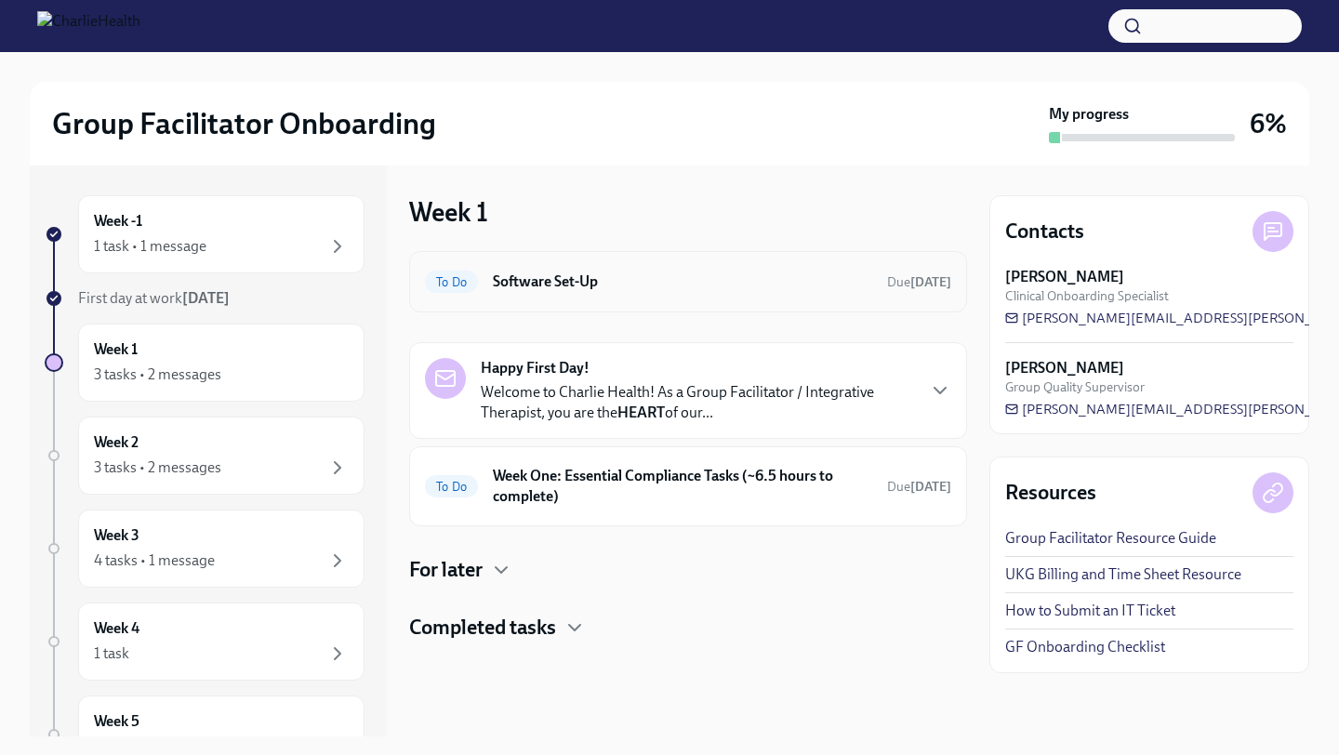
click at [695, 299] on div "To Do Software Set-Up Due [DATE]" at bounding box center [688, 281] width 558 height 61
click at [568, 281] on h6 "Software Set-Up" at bounding box center [682, 281] width 379 height 20
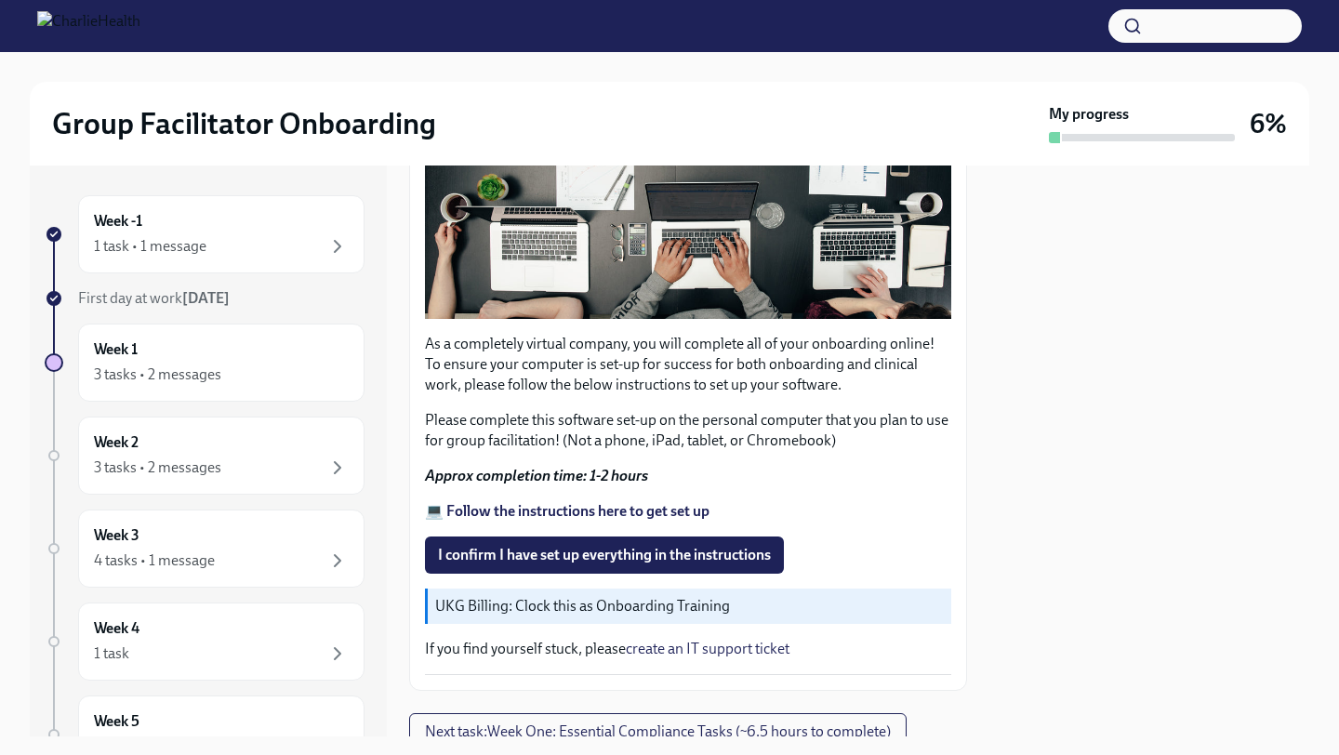
scroll to position [431, 0]
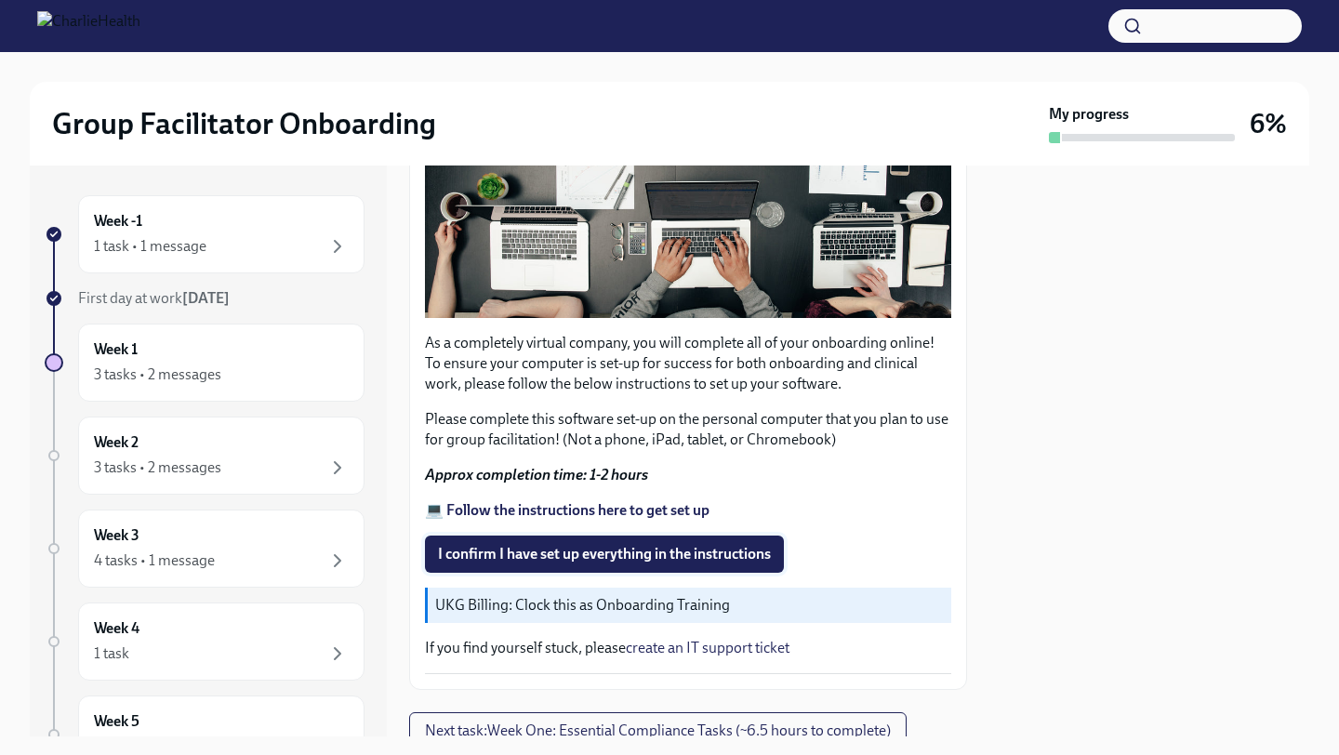
click at [768, 545] on span "I confirm I have set up everything in the instructions" at bounding box center [604, 554] width 333 height 19
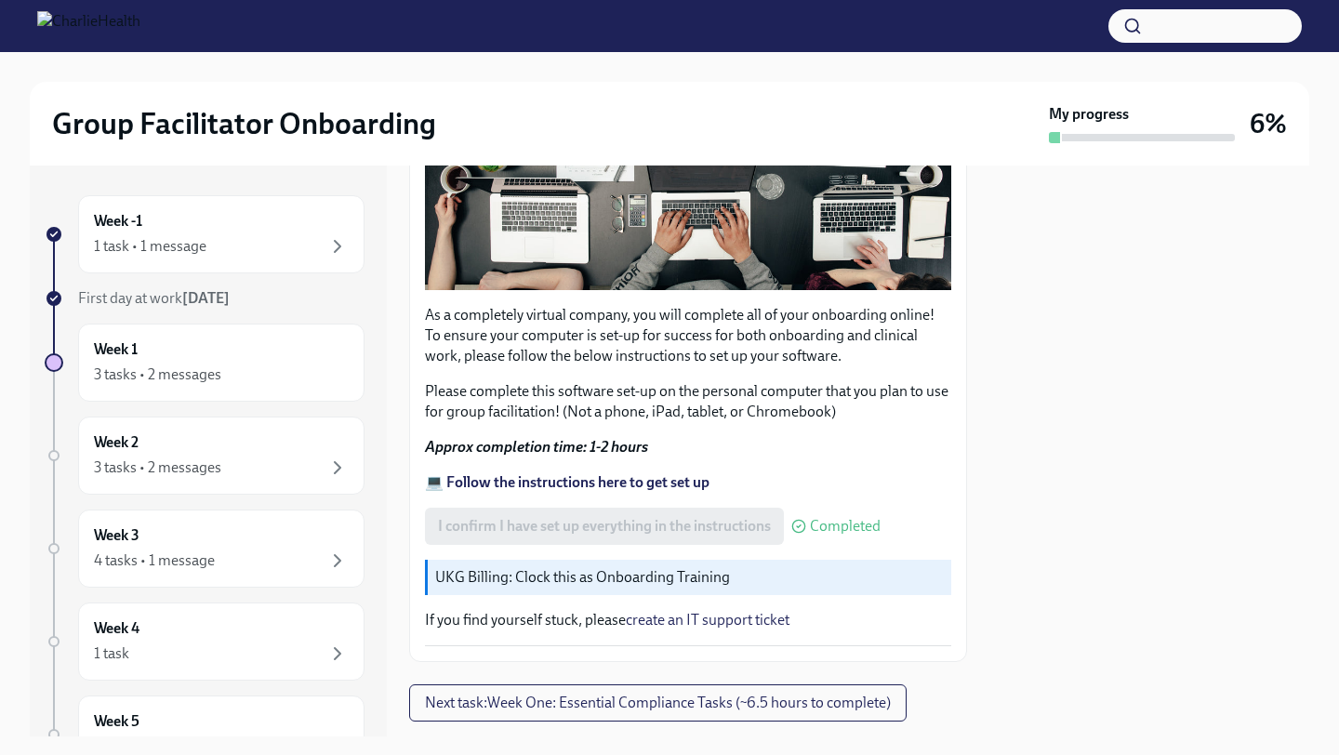
scroll to position [496, 0]
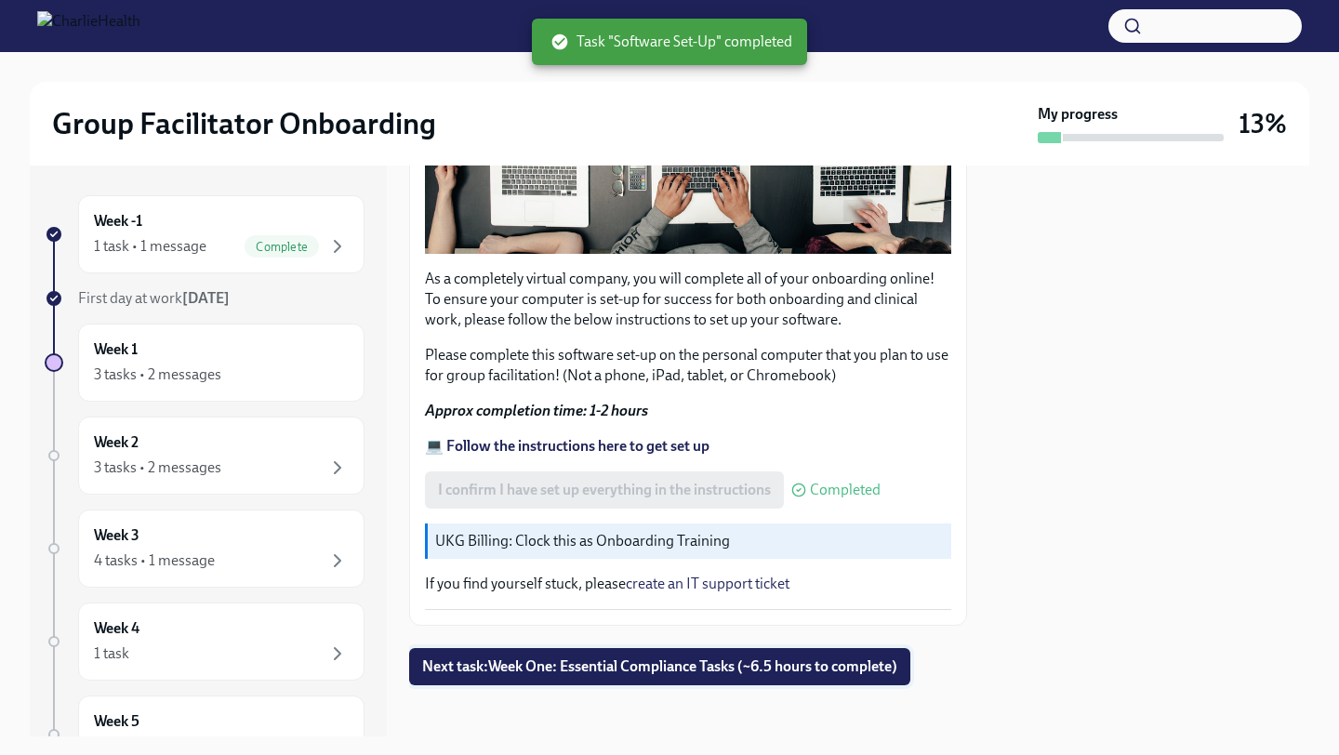
click at [828, 657] on span "Next task : Week One: Essential Compliance Tasks (~6.5 hours to complete)" at bounding box center [659, 666] width 475 height 19
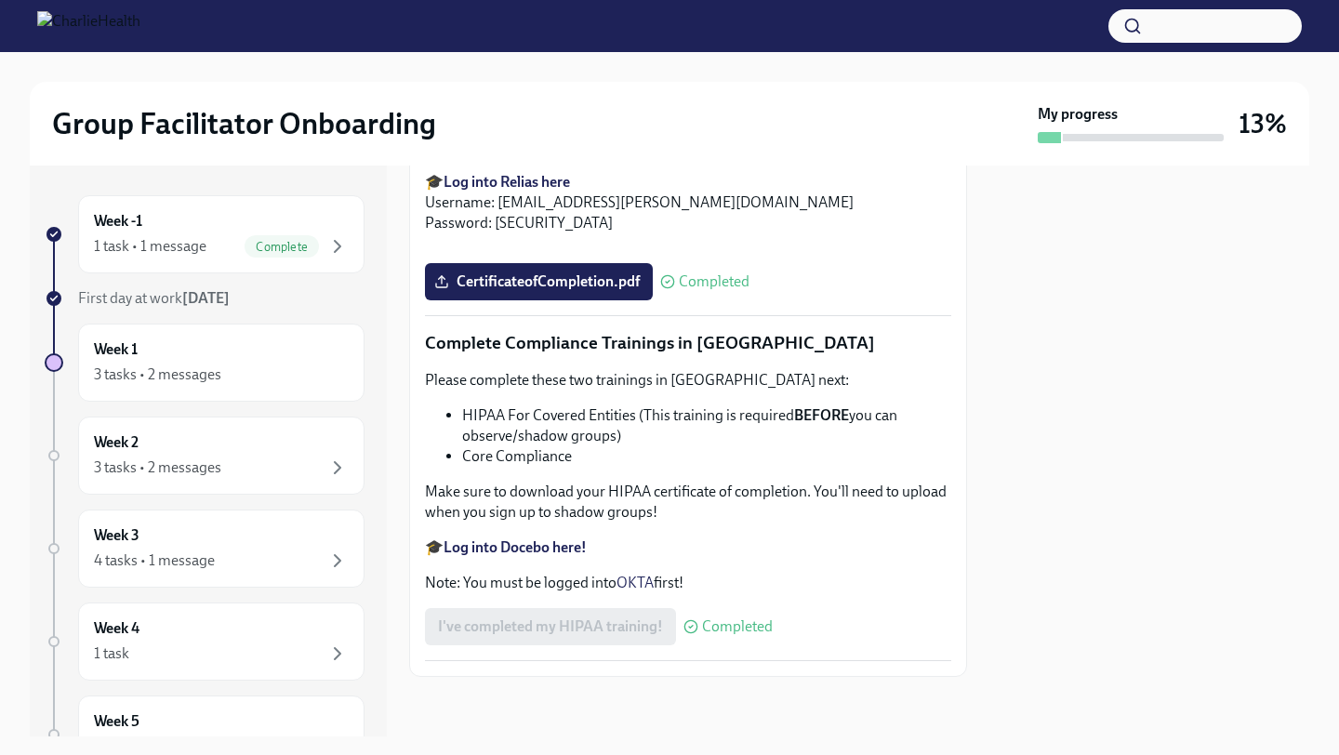
scroll to position [4371, 0]
click at [177, 624] on div "Week 4 1 task" at bounding box center [221, 641] width 255 height 46
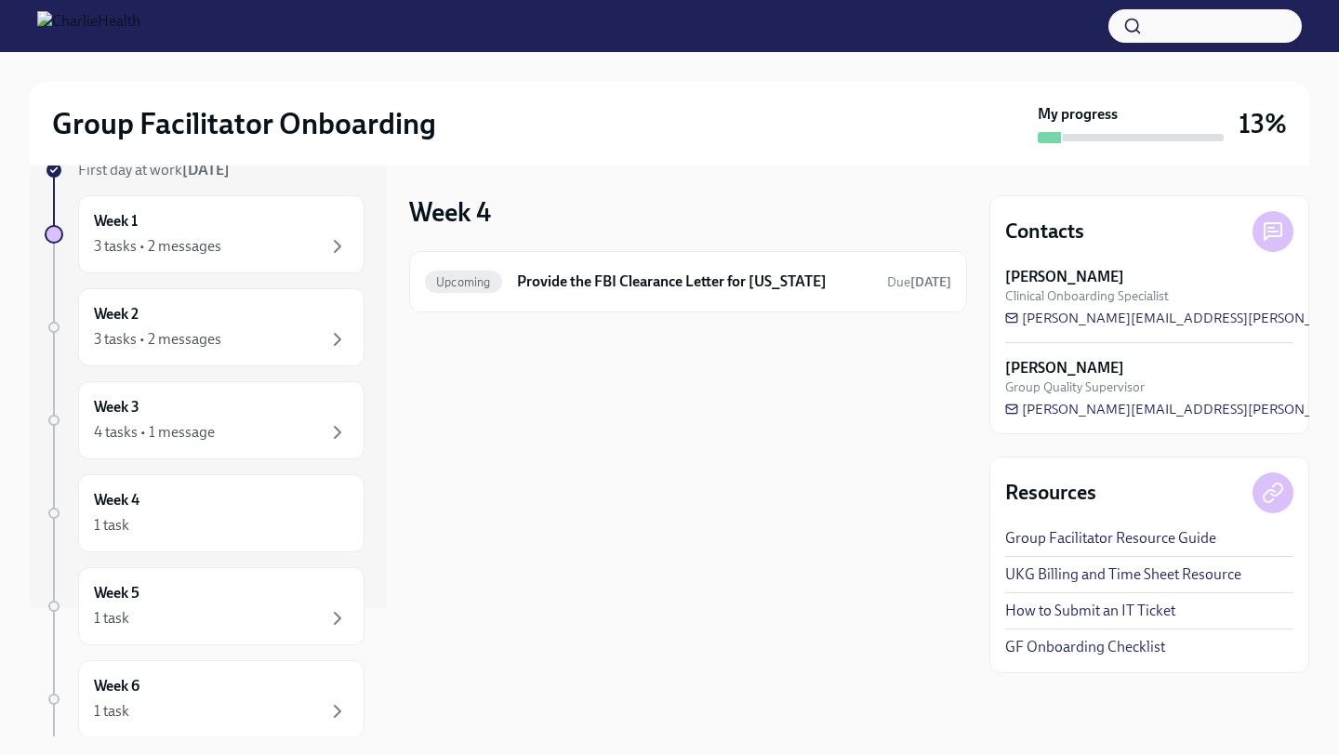
scroll to position [124, 0]
click at [276, 438] on div "4 tasks • 1 message" at bounding box center [221, 437] width 255 height 22
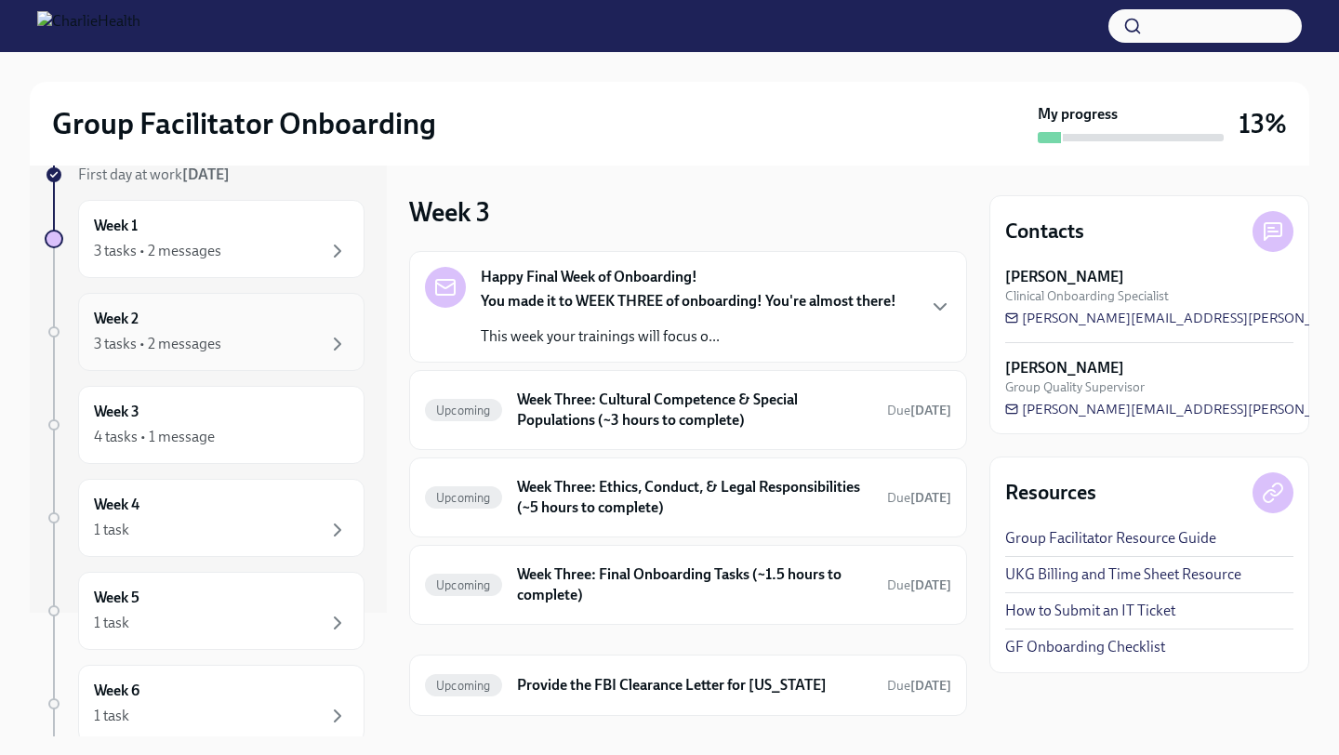
click at [239, 355] on div "Week 2 3 tasks • 2 messages" at bounding box center [221, 332] width 286 height 78
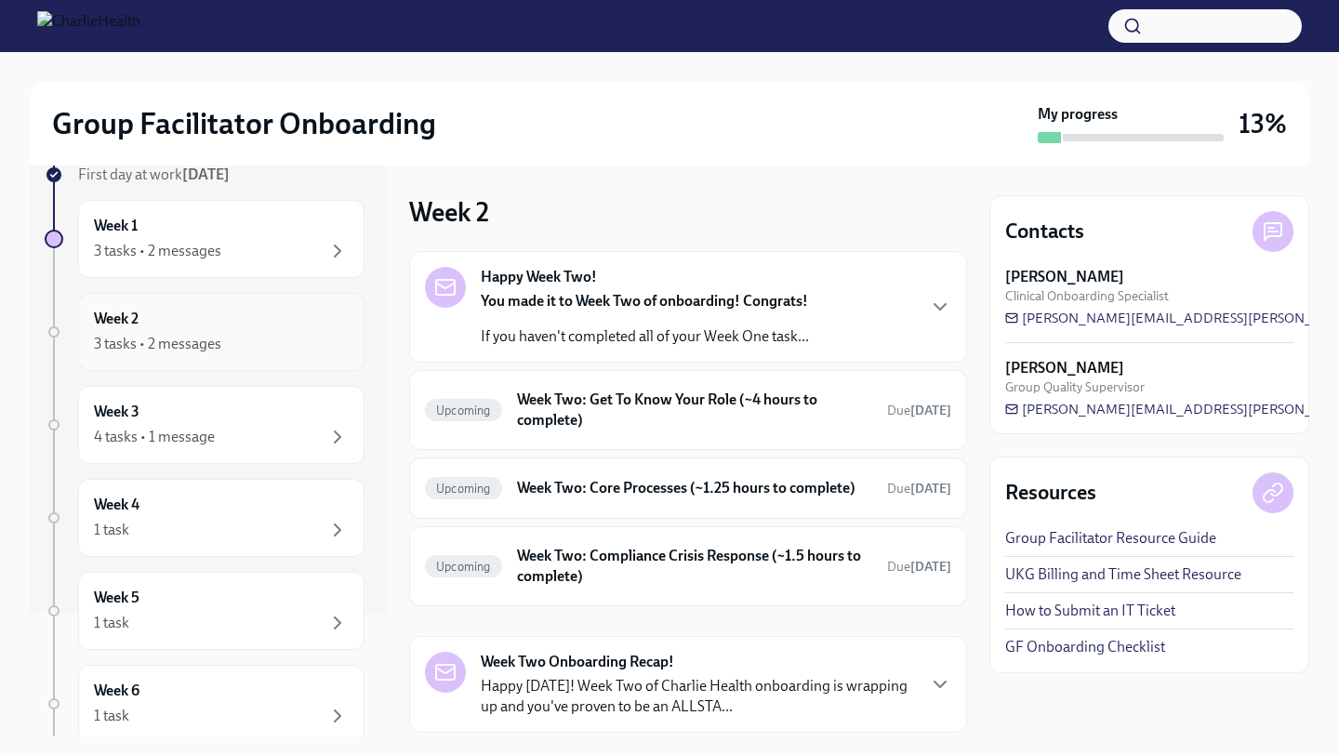
click at [249, 313] on div "Week 2 3 tasks • 2 messages" at bounding box center [221, 332] width 255 height 46
click at [254, 254] on div "3 tasks • 2 messages" at bounding box center [221, 251] width 255 height 22
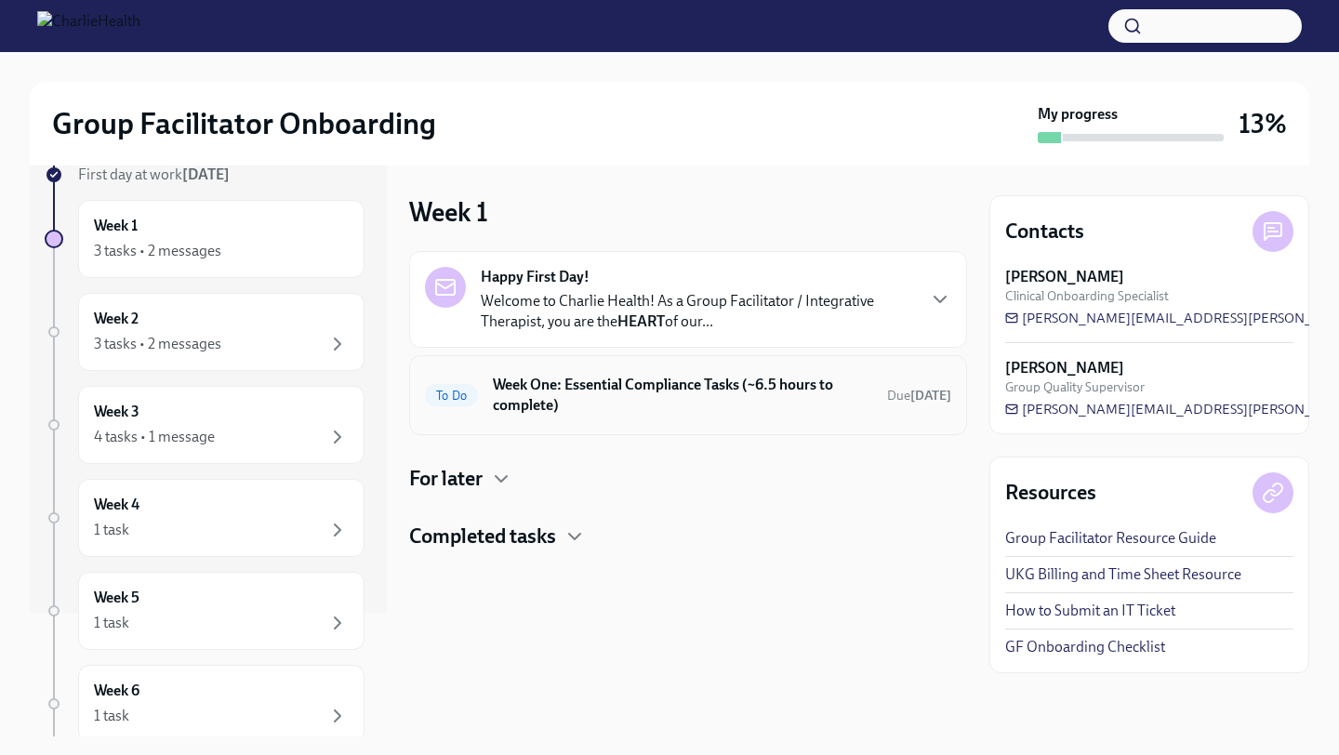
click at [560, 423] on div "To Do Week One: Essential Compliance Tasks (~6.5 hours to complete) Due [DATE]" at bounding box center [688, 395] width 558 height 80
click at [713, 330] on p "Welcome to Charlie Health! As a Group Facilitator / Integrative Therapist, you …" at bounding box center [697, 311] width 433 height 41
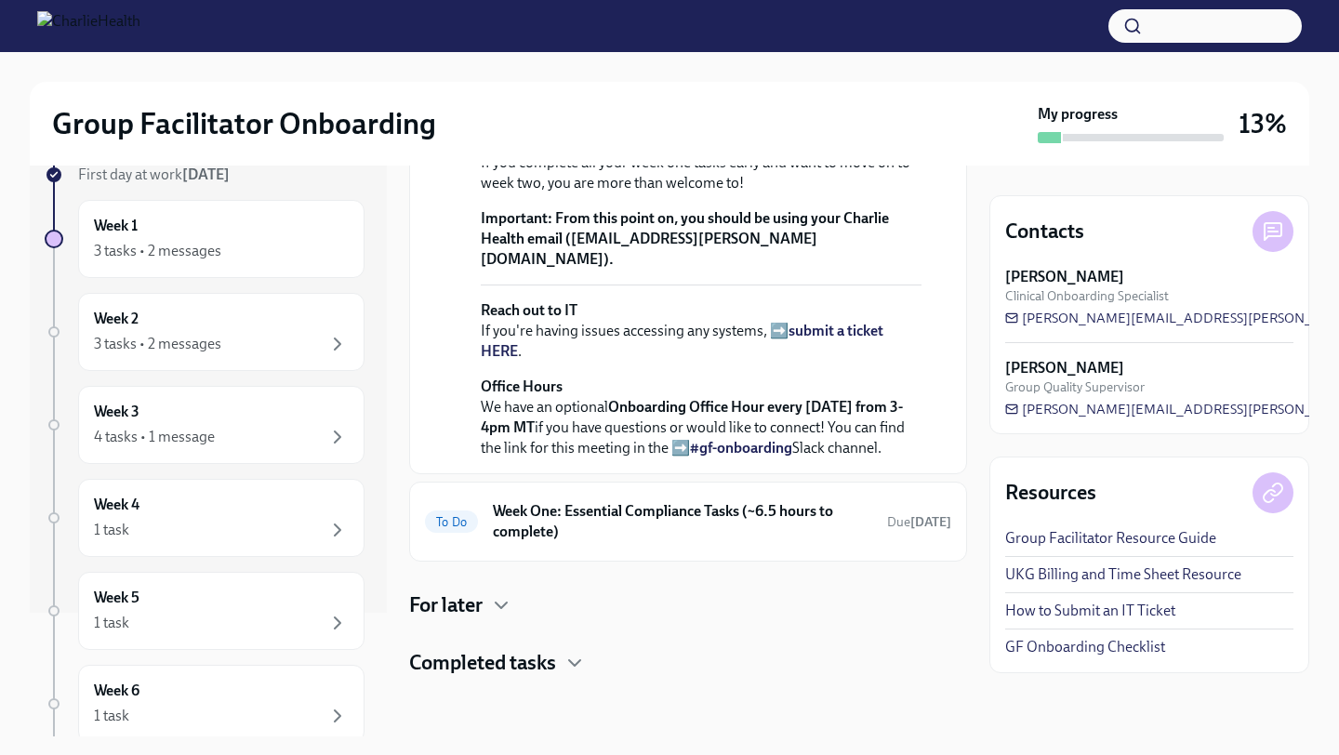
scroll to position [721, 0]
click at [817, 505] on h6 "Week One: Essential Compliance Tasks (~6.5 hours to complete)" at bounding box center [682, 521] width 379 height 41
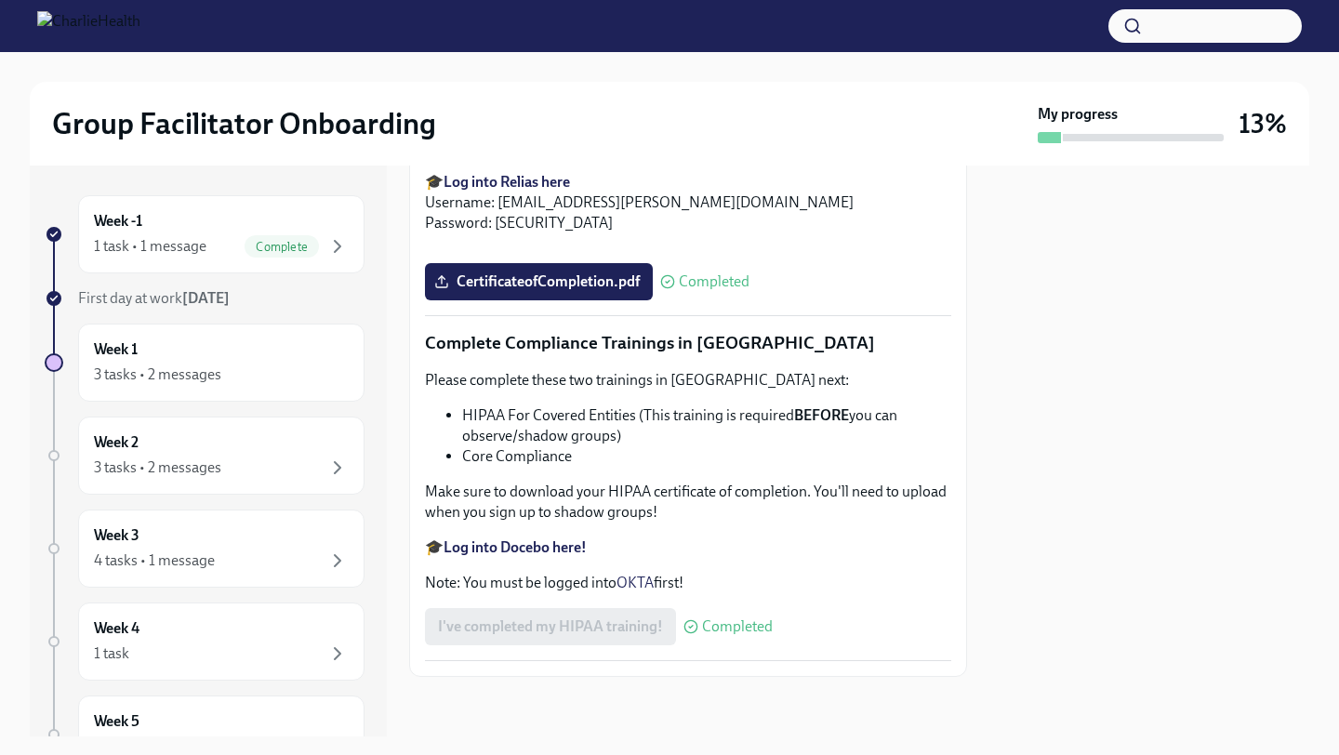
scroll to position [4371, 0]
click at [274, 454] on div "Week 2 3 tasks • 2 messages" at bounding box center [221, 455] width 255 height 46
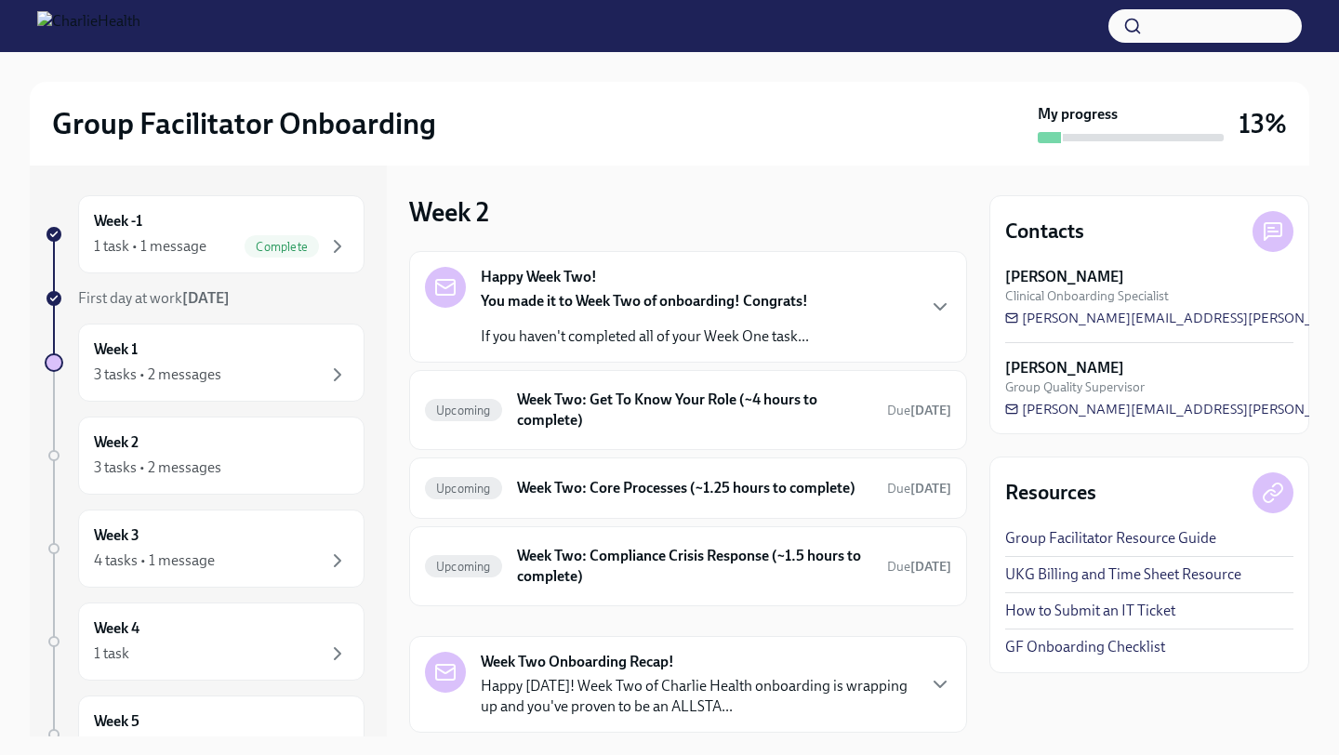
click at [620, 338] on p "If you haven't completed all of your Week One task..." at bounding box center [645, 336] width 328 height 20
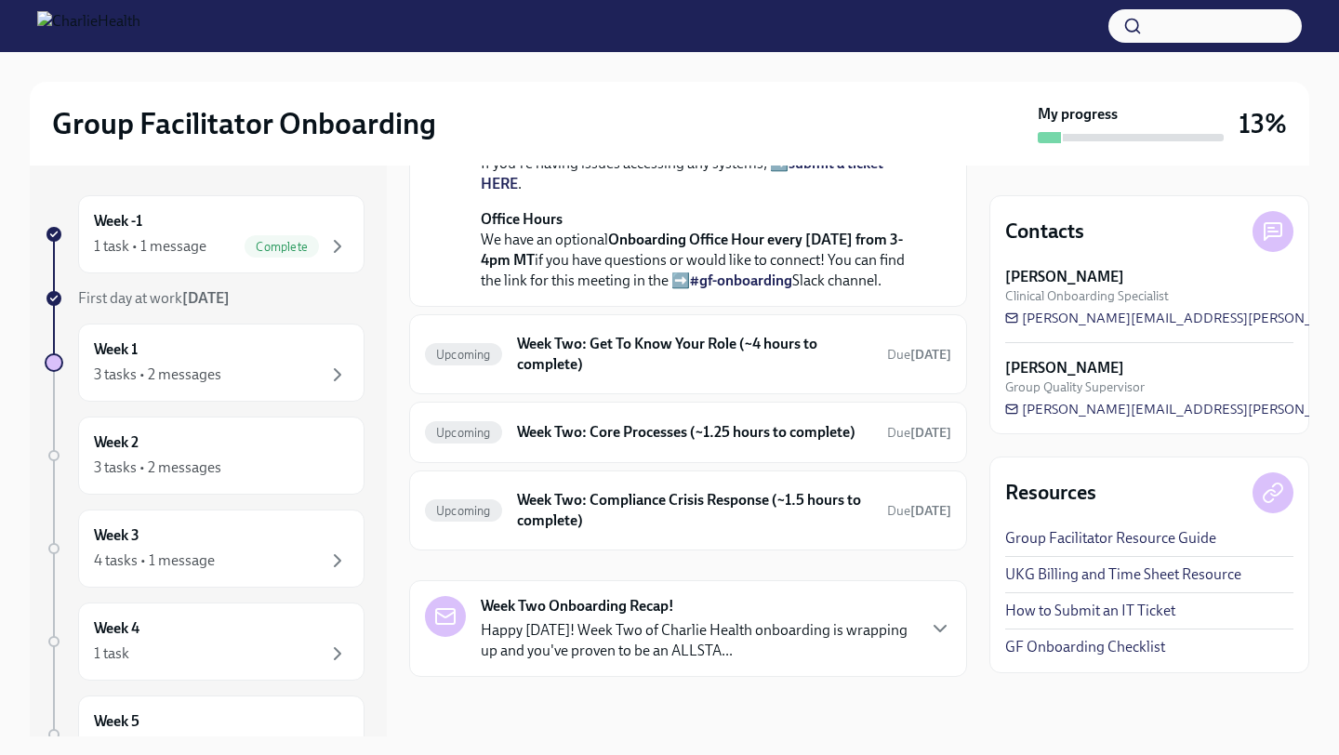
scroll to position [603, 0]
click at [806, 378] on div "Upcoming Week Two: Get To Know Your Role (~4 hours to complete) Due [DATE]" at bounding box center [688, 354] width 526 height 48
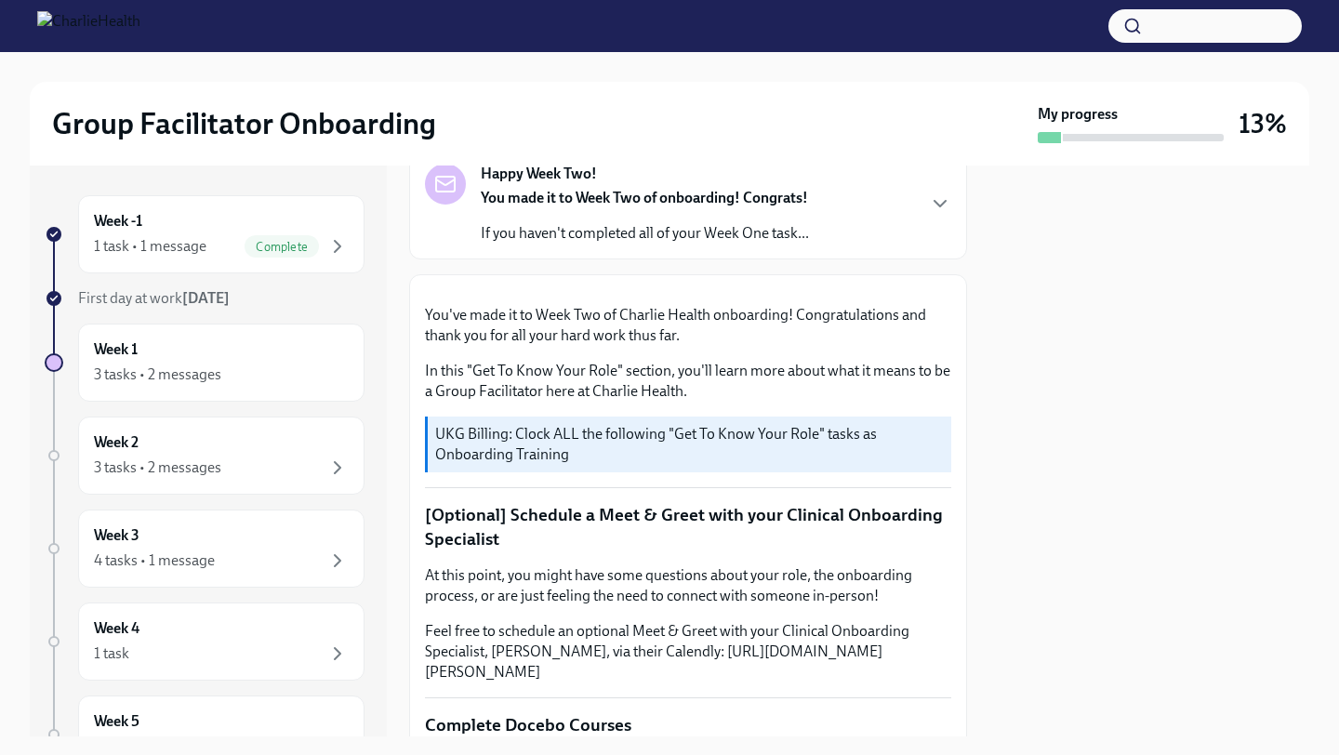
scroll to position [166, 0]
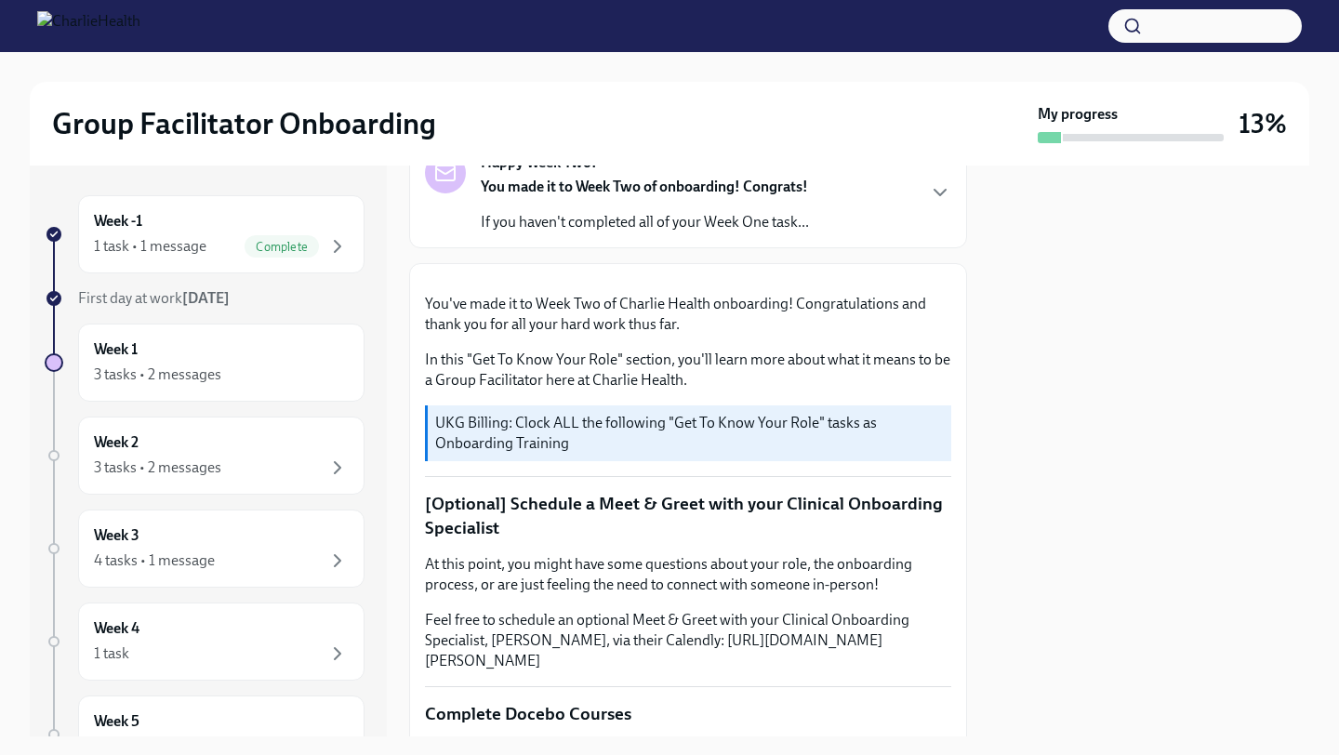
click at [918, 231] on div "Happy Week Two! You made it to Week Two of onboarding! Congrats! If you haven't…" at bounding box center [688, 192] width 526 height 80
